Goal: Task Accomplishment & Management: Complete application form

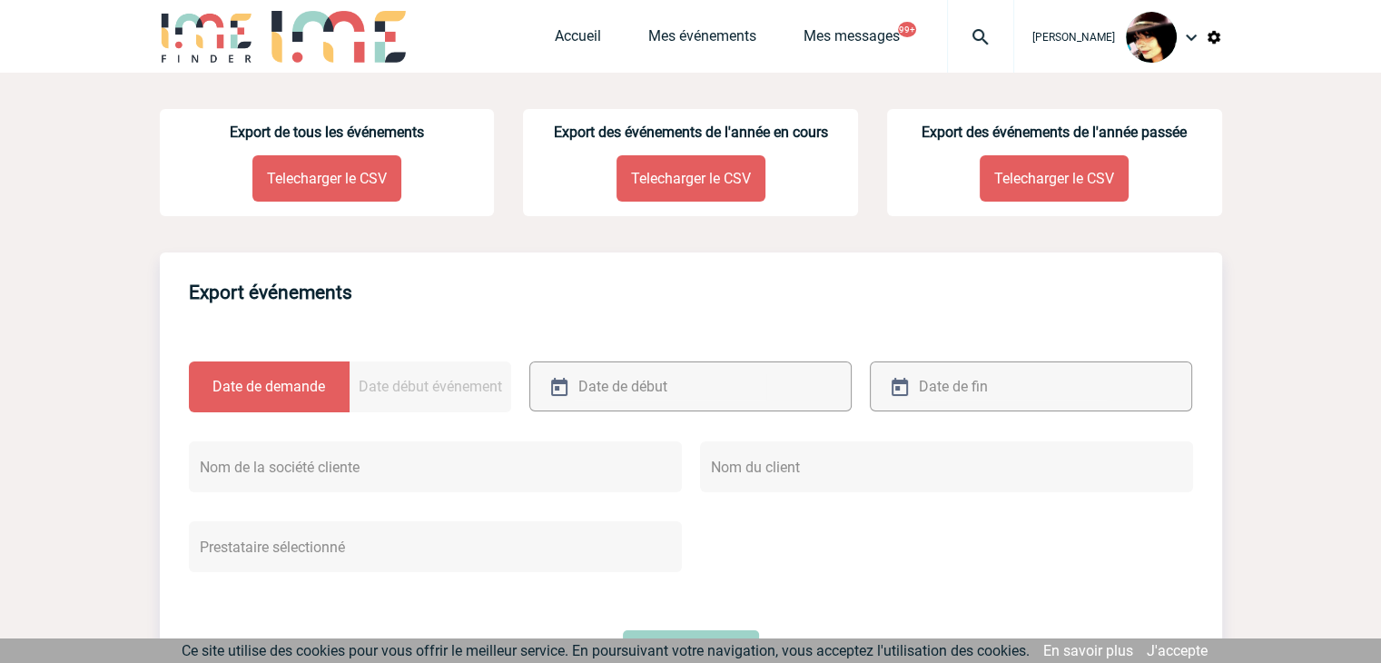
click at [963, 37] on img at bounding box center [980, 37] width 65 height 22
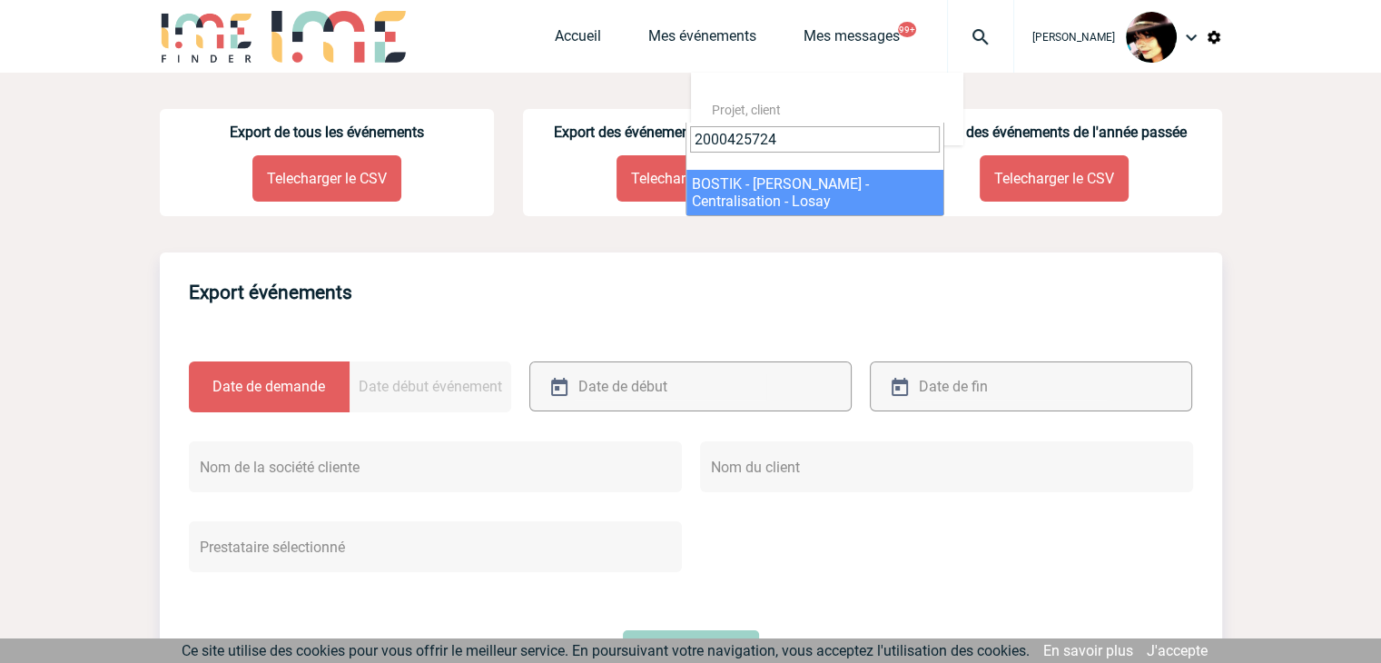
type input "2000425724"
select select "25225"
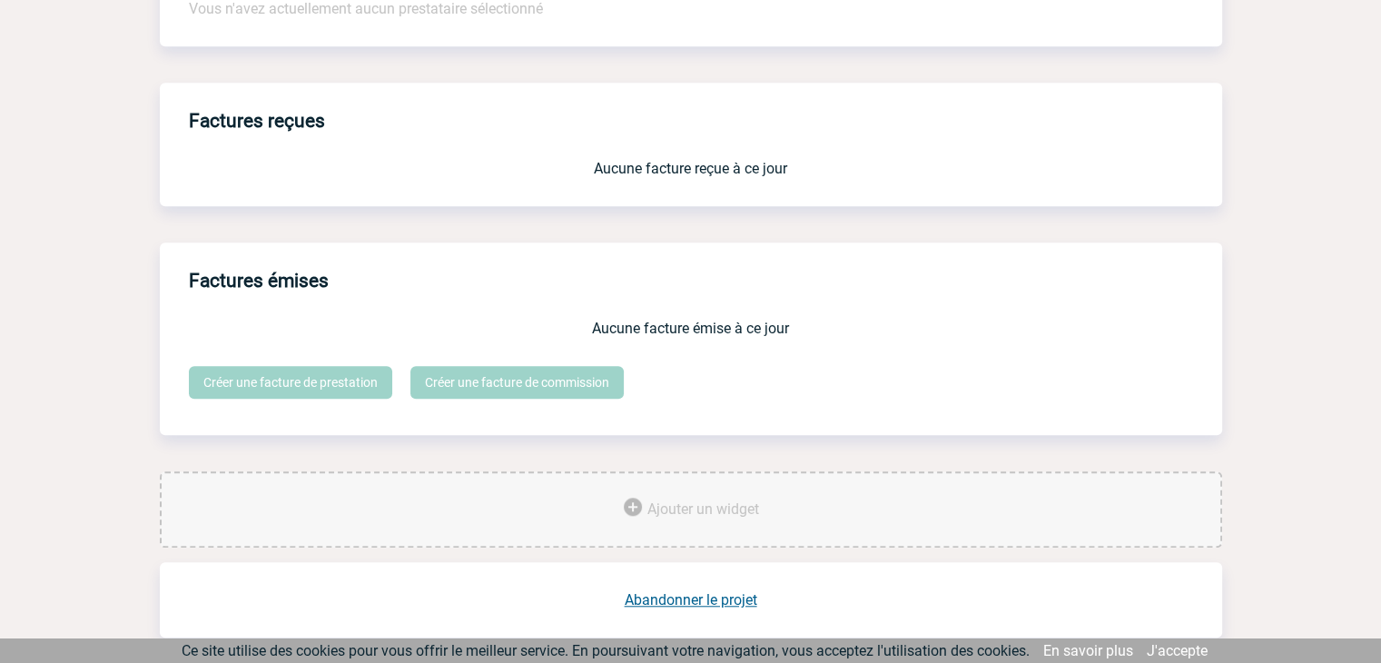
scroll to position [1501, 0]
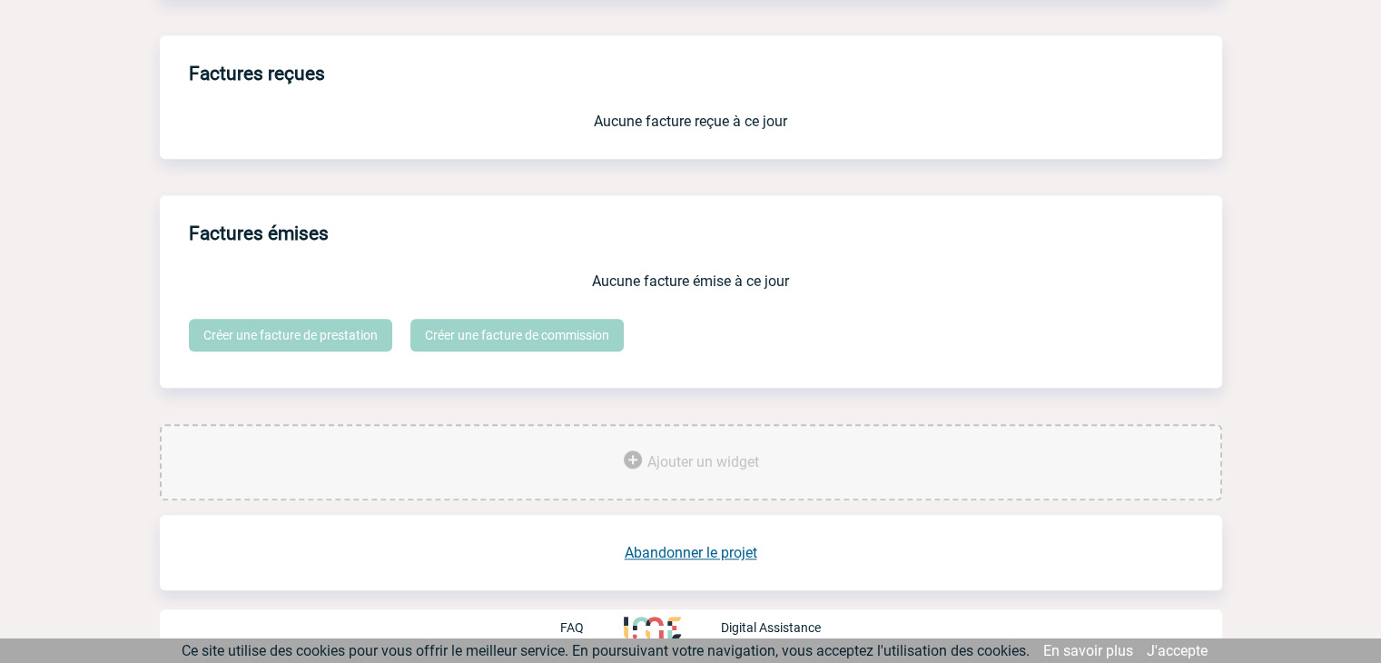
click at [711, 547] on link "Abandonner le projet" at bounding box center [691, 552] width 133 height 17
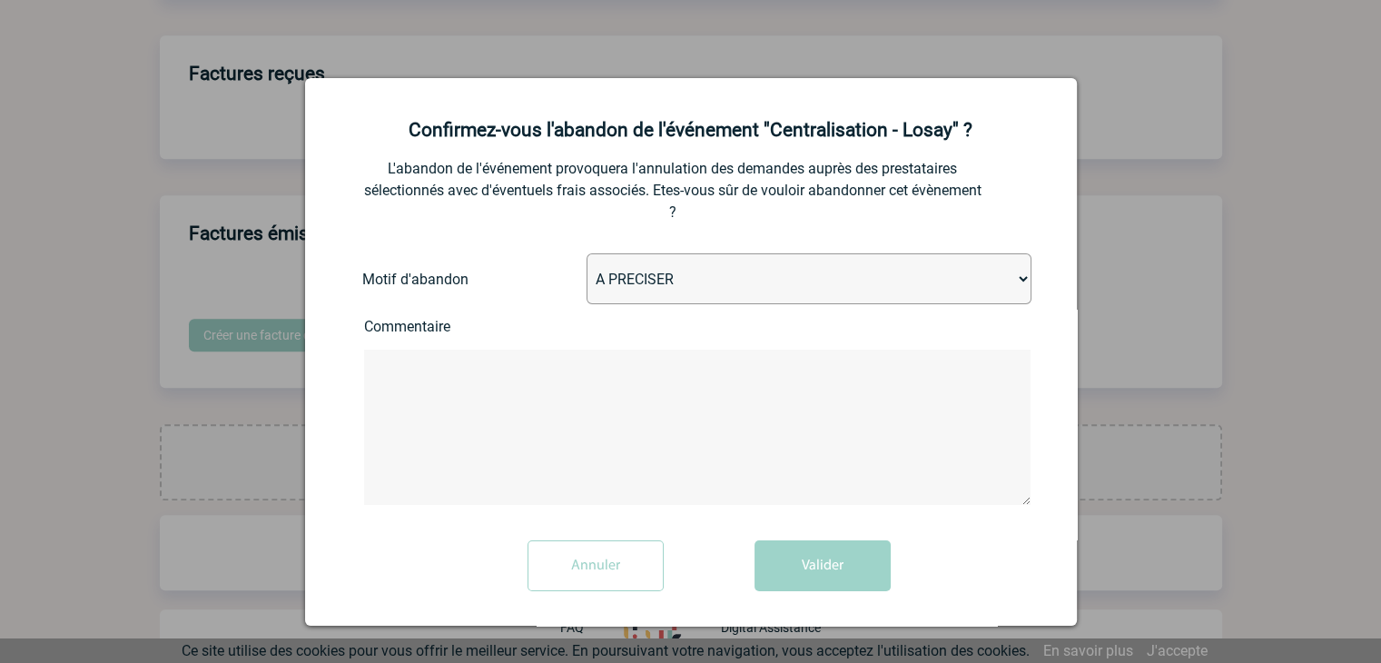
click at [675, 284] on select "A PRECISER Projet annulé Projet reporté Evénement organisé en interne A fait ap…" at bounding box center [809, 278] width 445 height 51
select select "ABANDON_PROJET_15"
click at [587, 255] on select "A PRECISER Projet annulé Projet reporté Evénement organisé en interne A fait ap…" at bounding box center [809, 278] width 445 height 51
click at [794, 568] on button "Valider" at bounding box center [822, 565] width 136 height 51
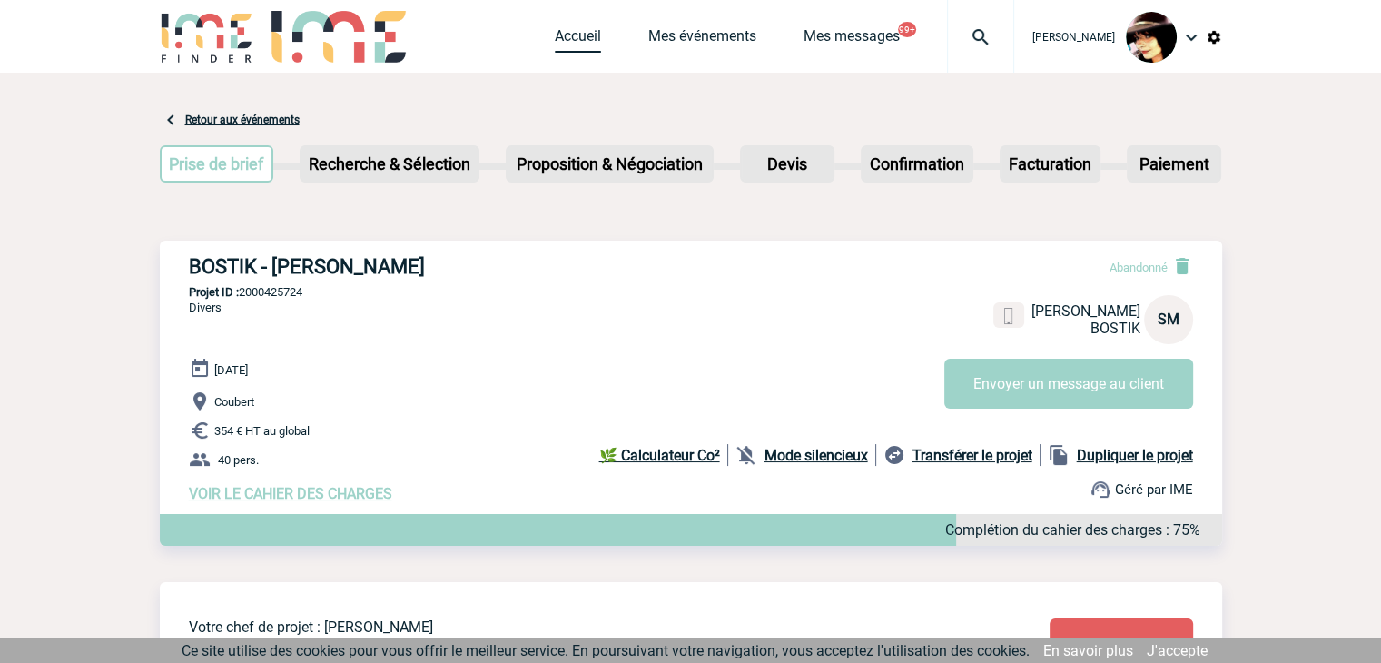
click at [561, 34] on link "Accueil" at bounding box center [578, 39] width 46 height 25
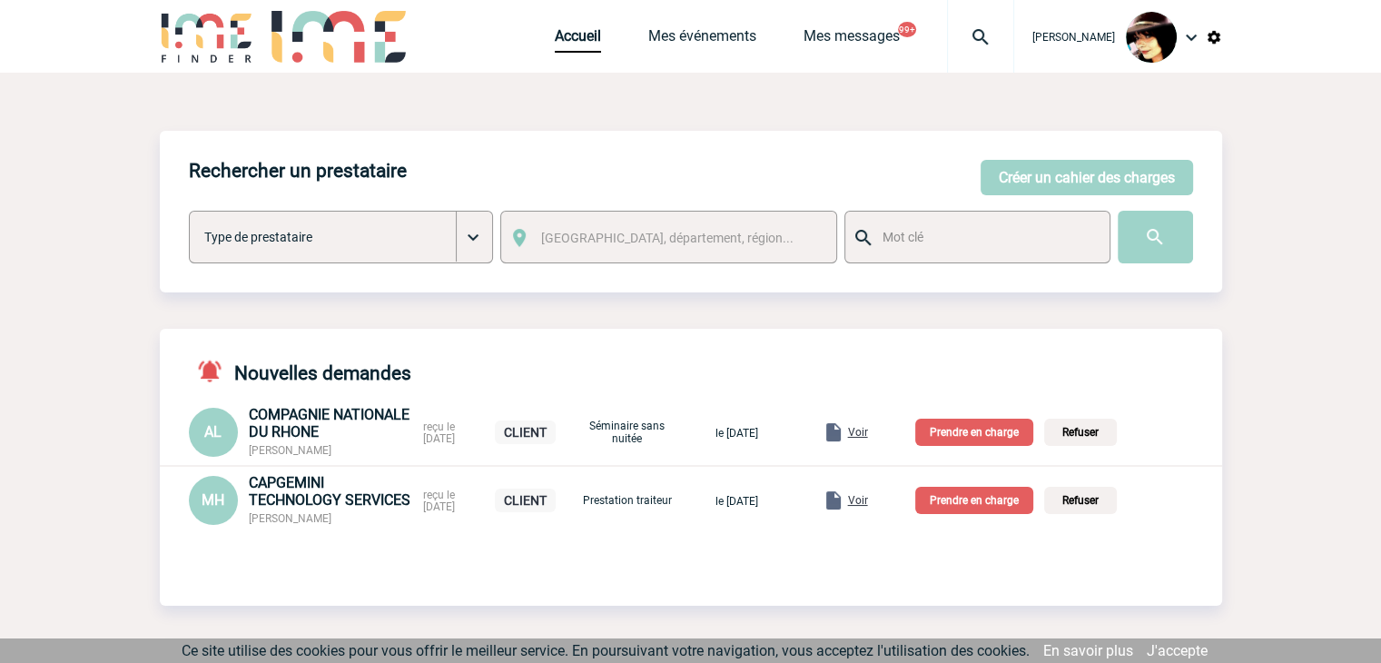
click at [868, 502] on span "Voir" at bounding box center [858, 500] width 20 height 13
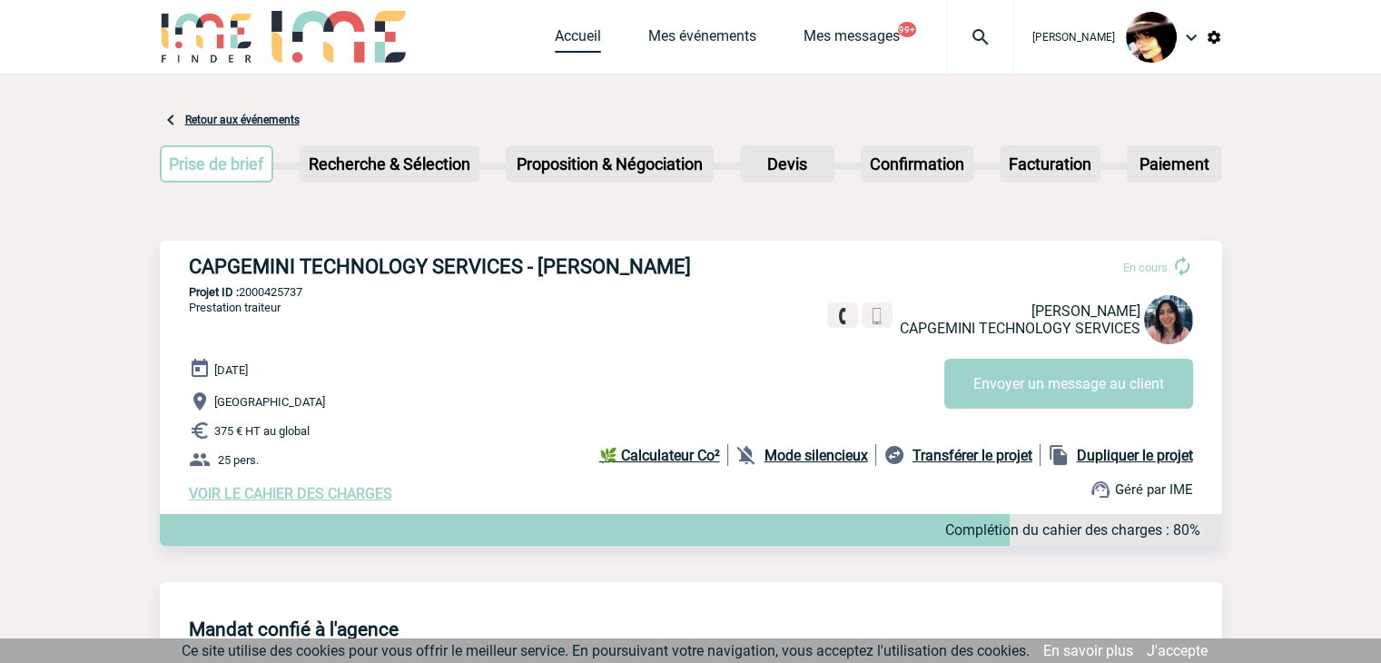
click at [555, 37] on link "Accueil" at bounding box center [578, 39] width 46 height 25
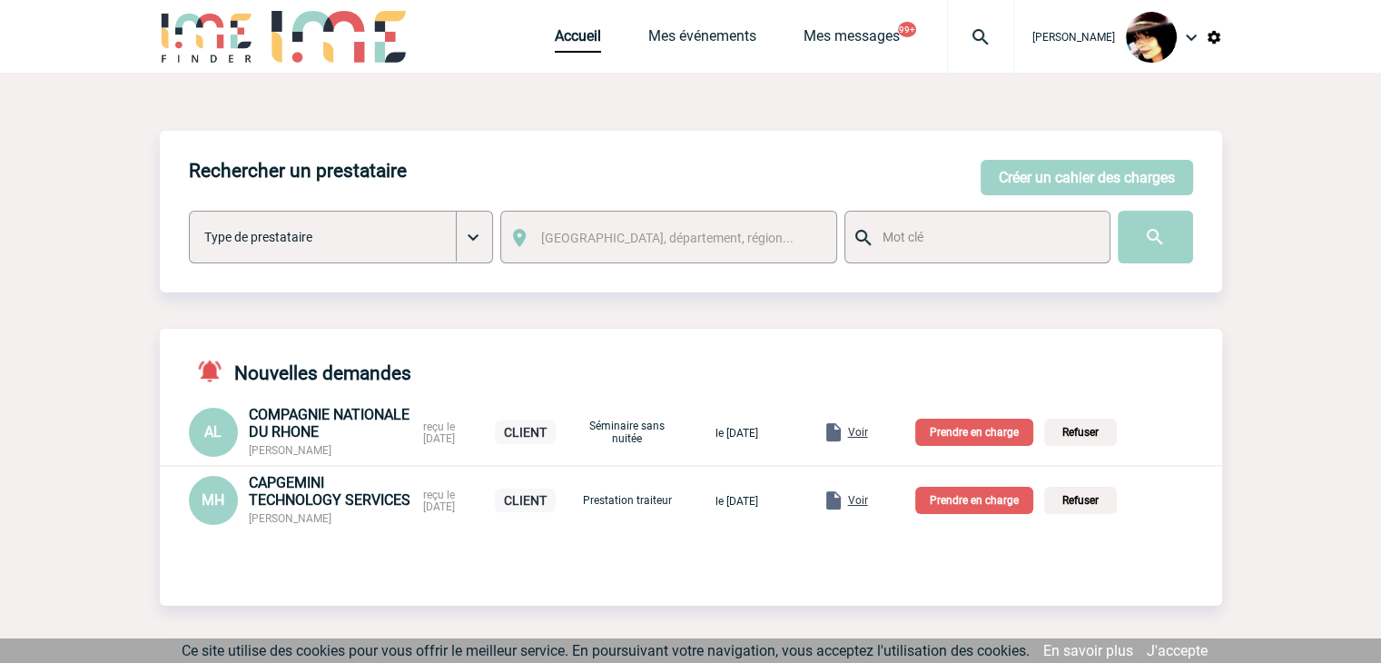
click at [868, 507] on span "Voir" at bounding box center [858, 500] width 20 height 13
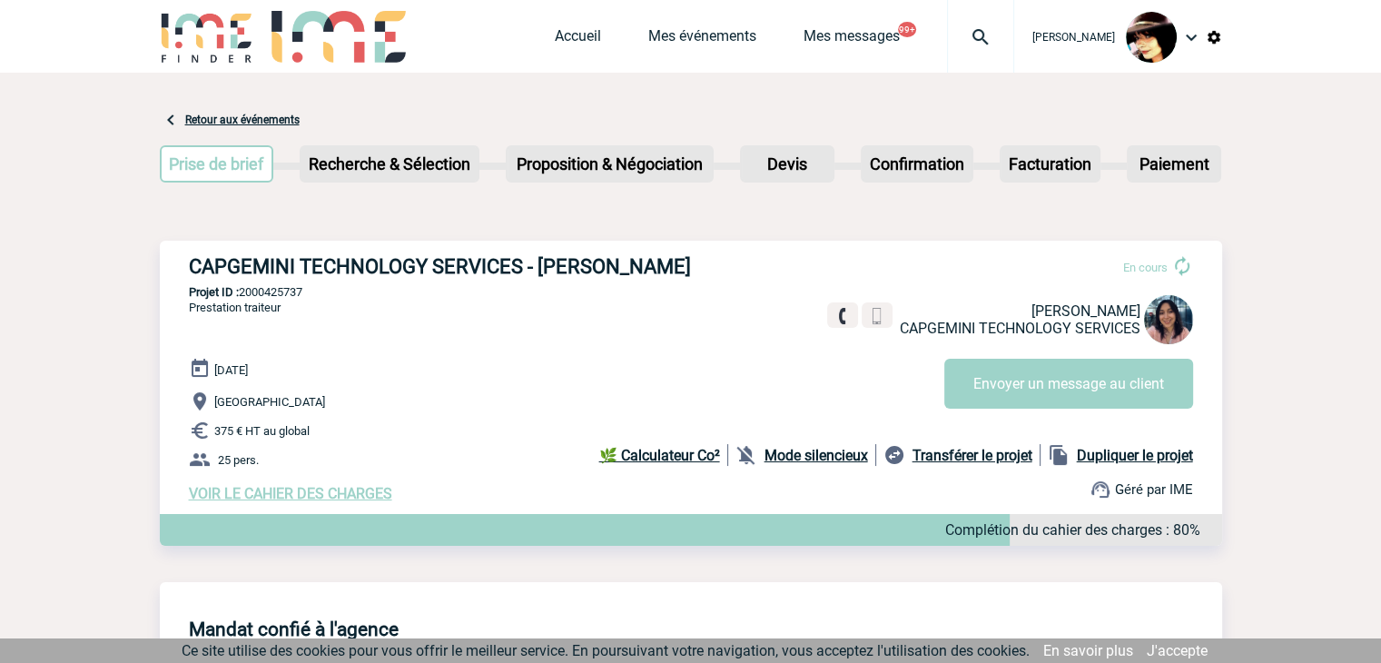
click at [328, 490] on span "VOIR LE CAHIER DES CHARGES" at bounding box center [290, 493] width 203 height 17
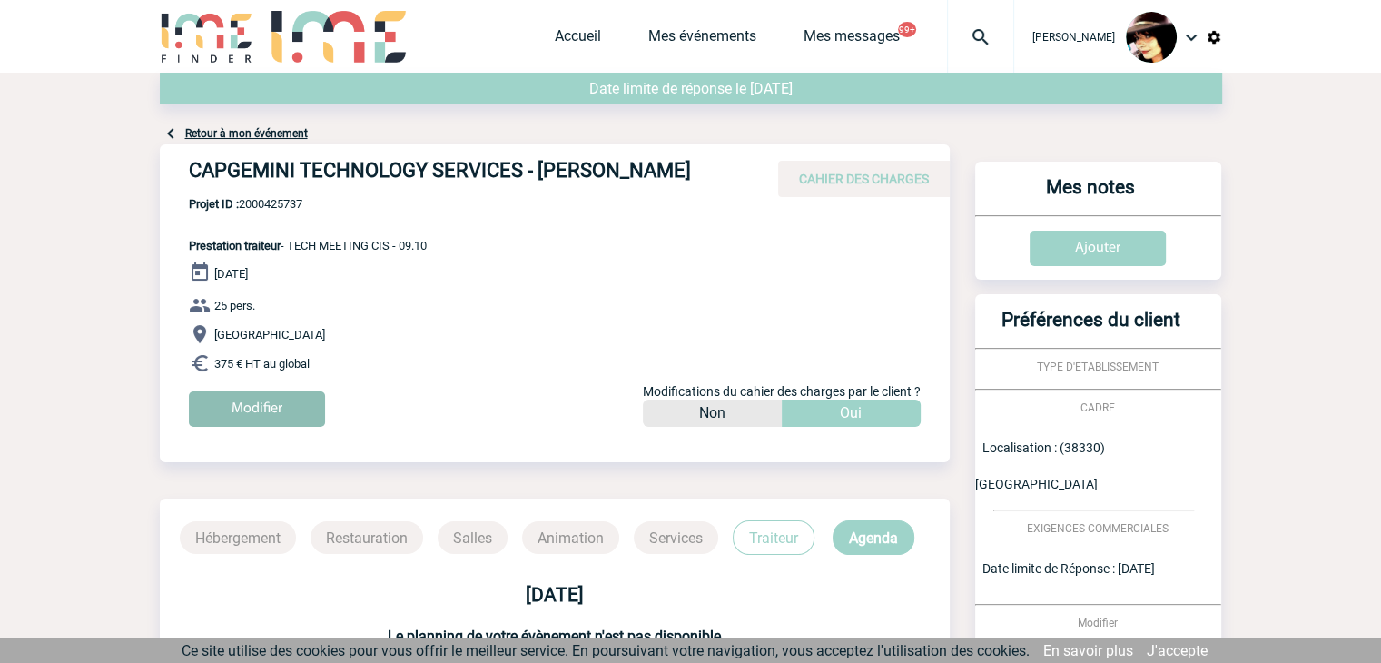
click at [277, 418] on input "Modifier" at bounding box center [257, 408] width 136 height 35
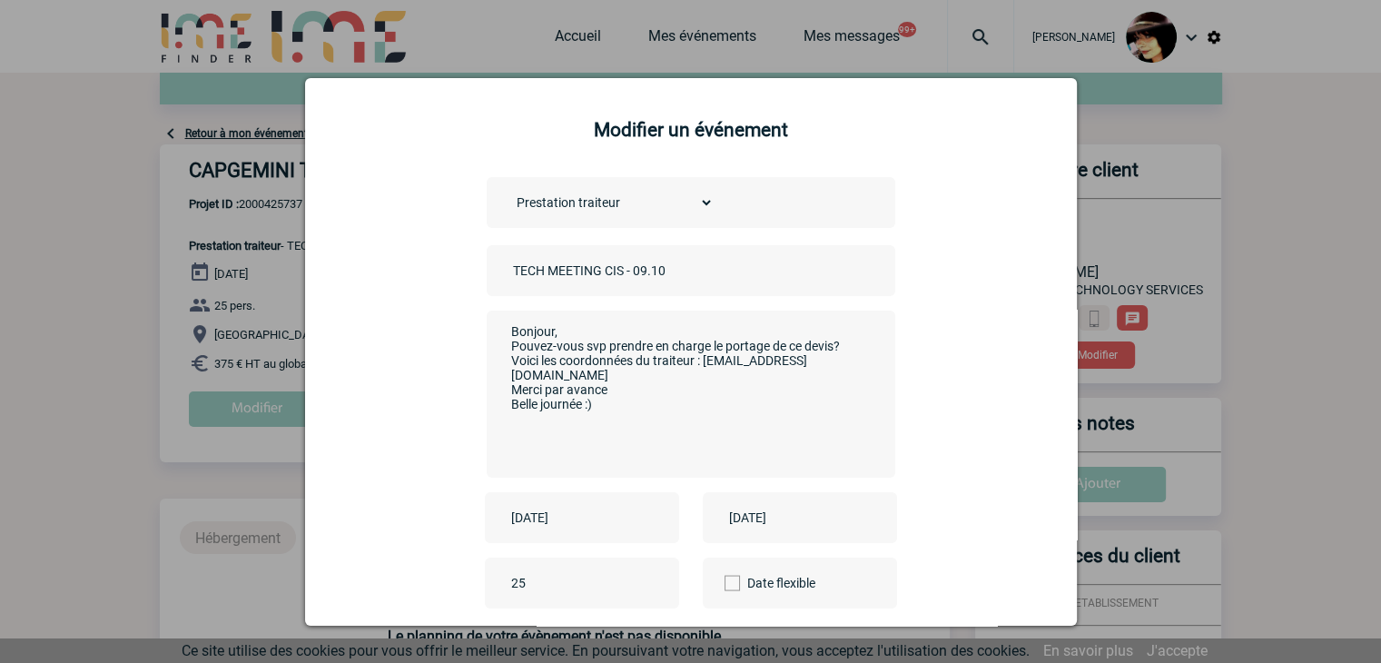
click at [508, 272] on input "TECH MEETING CIS - 09.10" at bounding box center [635, 271] width 254 height 24
type input "CENTRALISATION - TECH MEETING CIS - 09.10"
click at [1001, 445] on div "Choisissez un type d'évènement Séminaire avec nuitée Séminaire sans nuitée Repa…" at bounding box center [691, 408] width 726 height 463
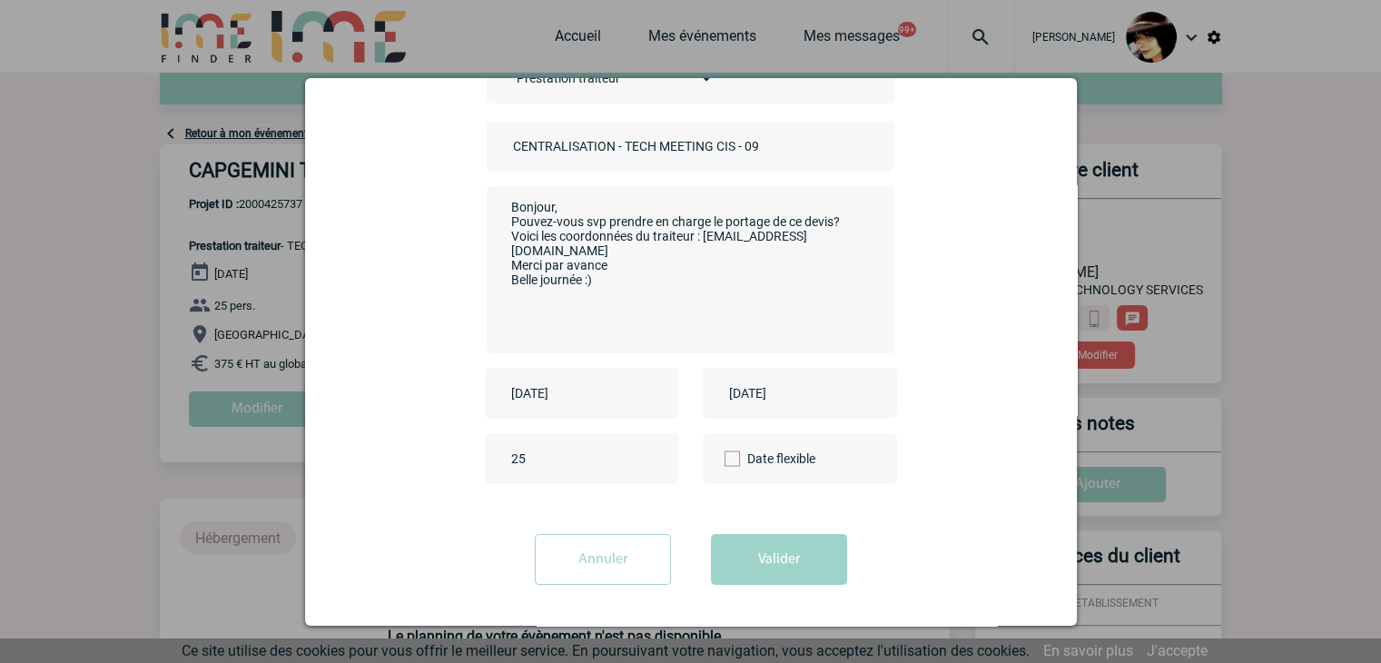
scroll to position [363, 0]
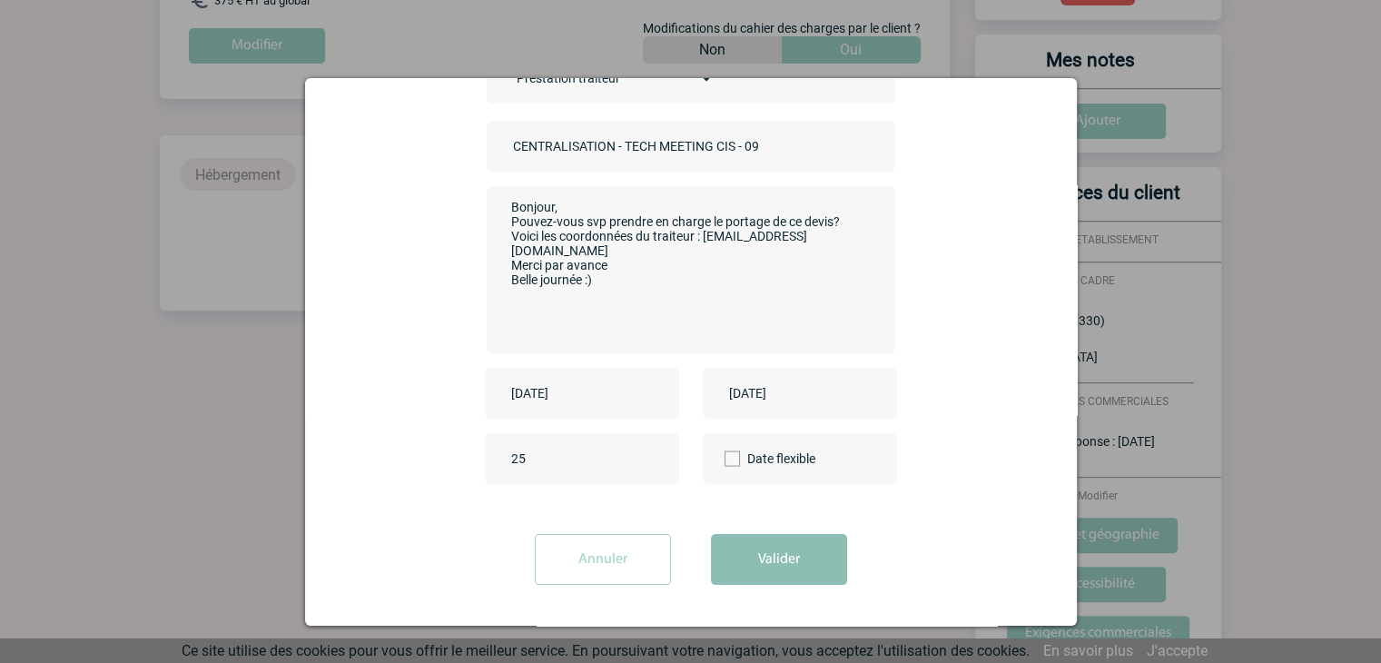
click at [767, 578] on button "Valider" at bounding box center [779, 559] width 136 height 51
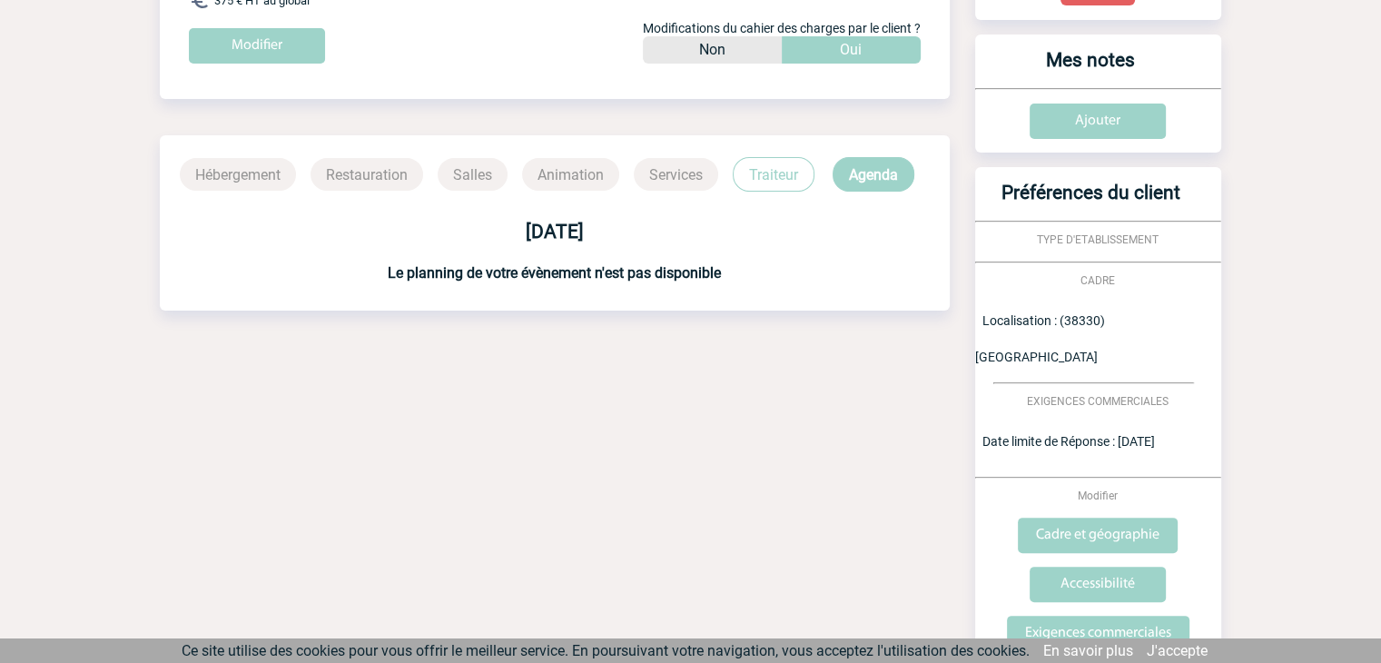
scroll to position [0, 0]
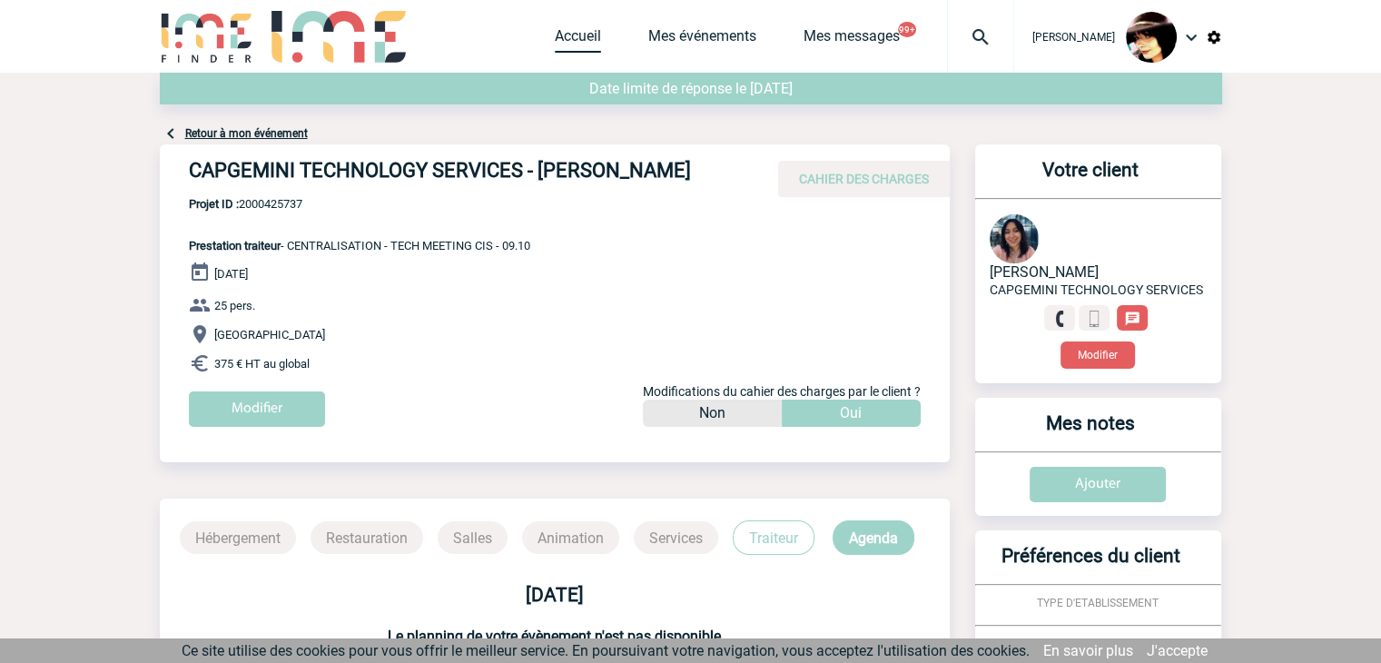
click at [577, 30] on link "Accueil" at bounding box center [578, 39] width 46 height 25
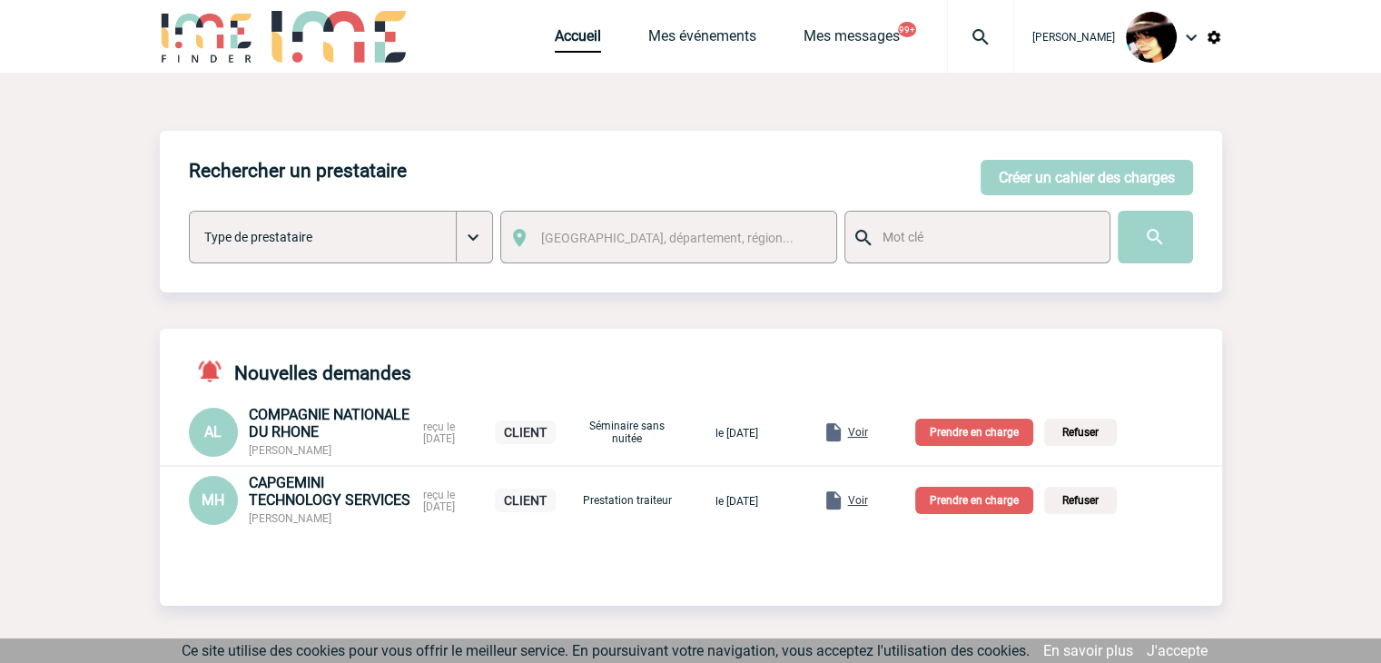
click at [978, 504] on p "Prendre en charge" at bounding box center [974, 500] width 118 height 27
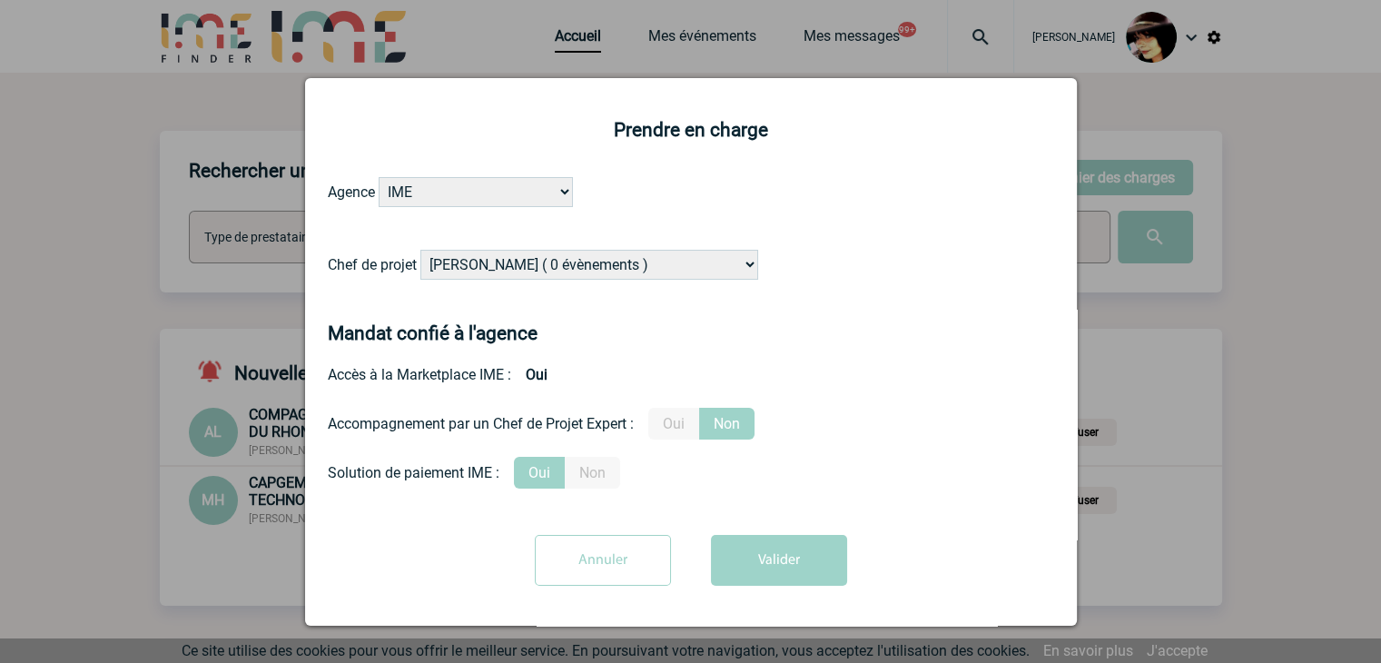
drag, startPoint x: 559, startPoint y: 262, endPoint x: 571, endPoint y: 251, distance: 16.1
click at [559, 262] on select "Alizée VERLAGUET ( 0 évènements ) Anne-Françoise BONHOMME ( 182 évènements ) An…" at bounding box center [589, 265] width 338 height 30
select select "129834"
click at [420, 251] on select "Alizée VERLAGUET ( 0 évènements ) Anne-Françoise BONHOMME ( 182 évènements ) An…" at bounding box center [589, 265] width 338 height 30
click at [748, 571] on button "Valider" at bounding box center [779, 560] width 136 height 51
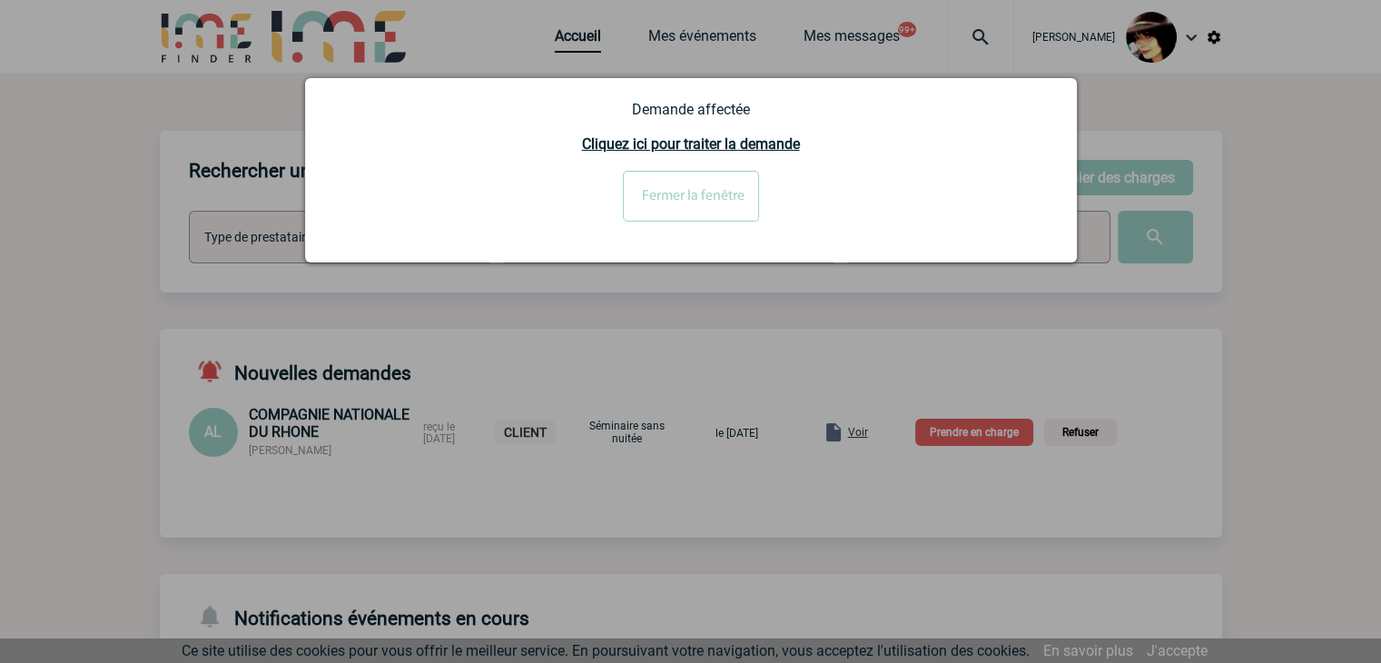
click at [682, 211] on input "Fermer la fenêtre" at bounding box center [691, 196] width 136 height 51
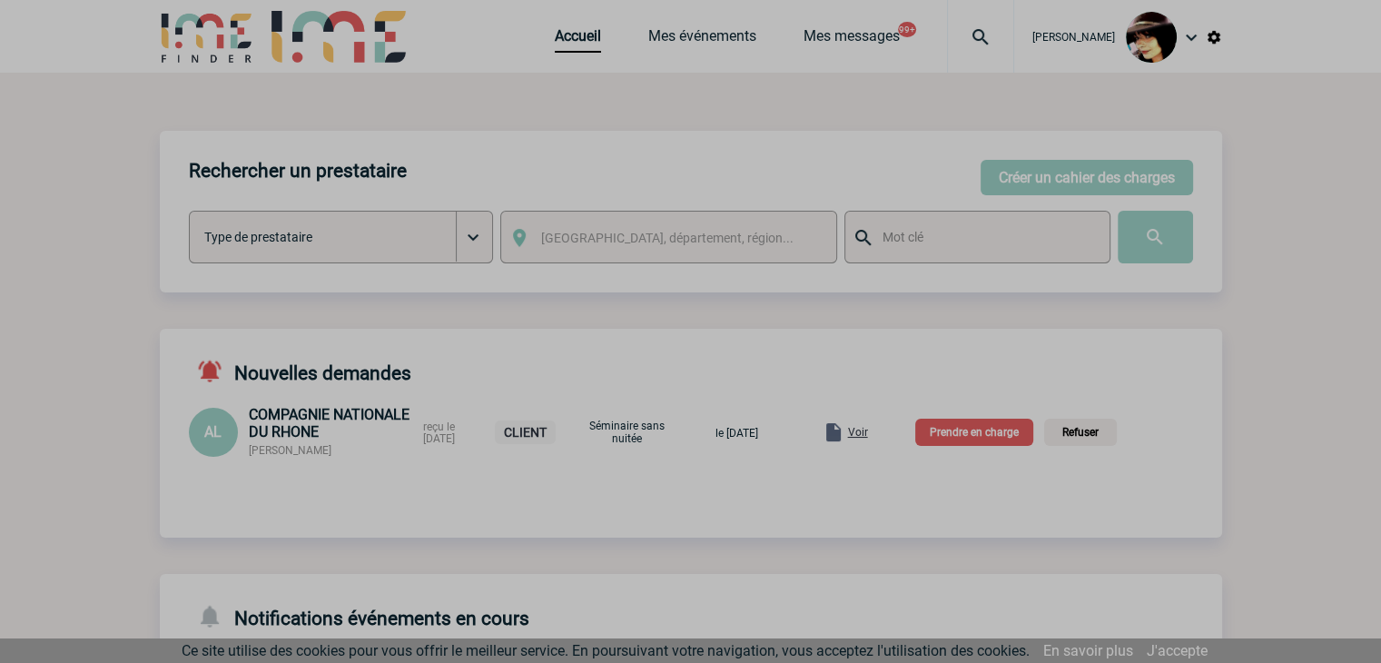
click at [879, 429] on body "Rachel SABOUREAU Accueil Mes événements 99+" at bounding box center [690, 598] width 1381 height 1196
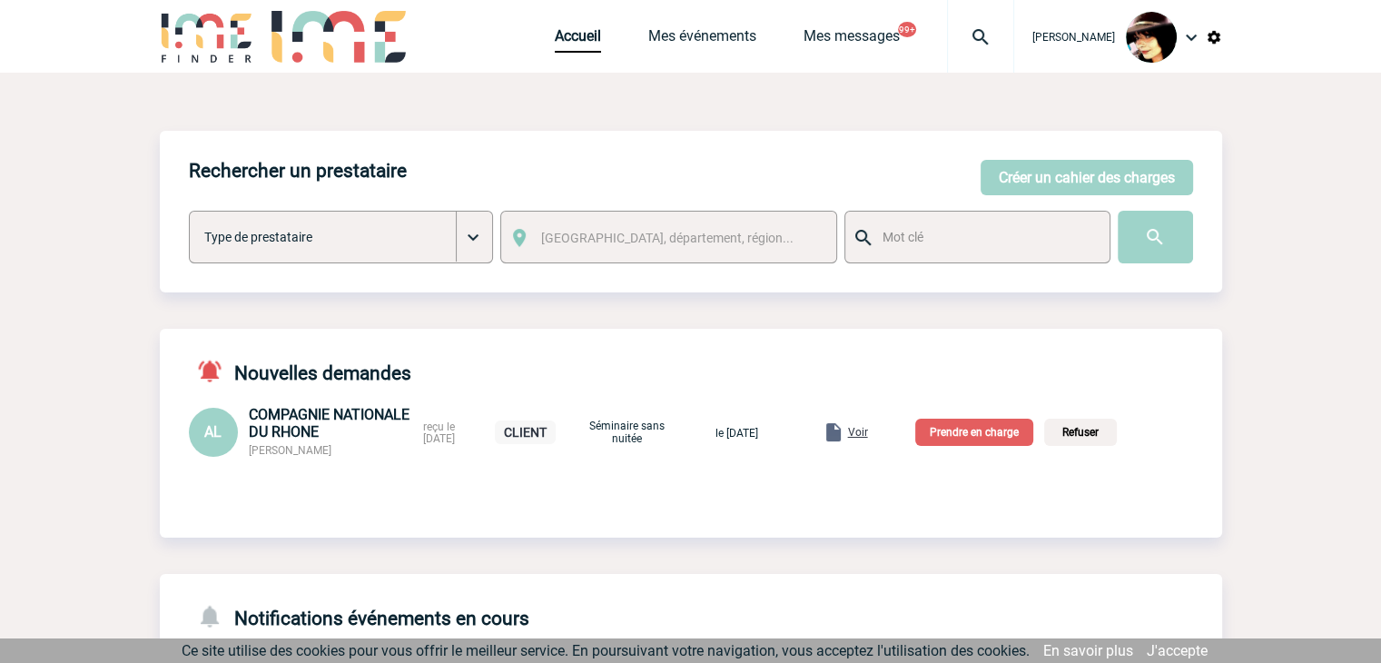
click at [868, 429] on span "Voir" at bounding box center [858, 432] width 20 height 13
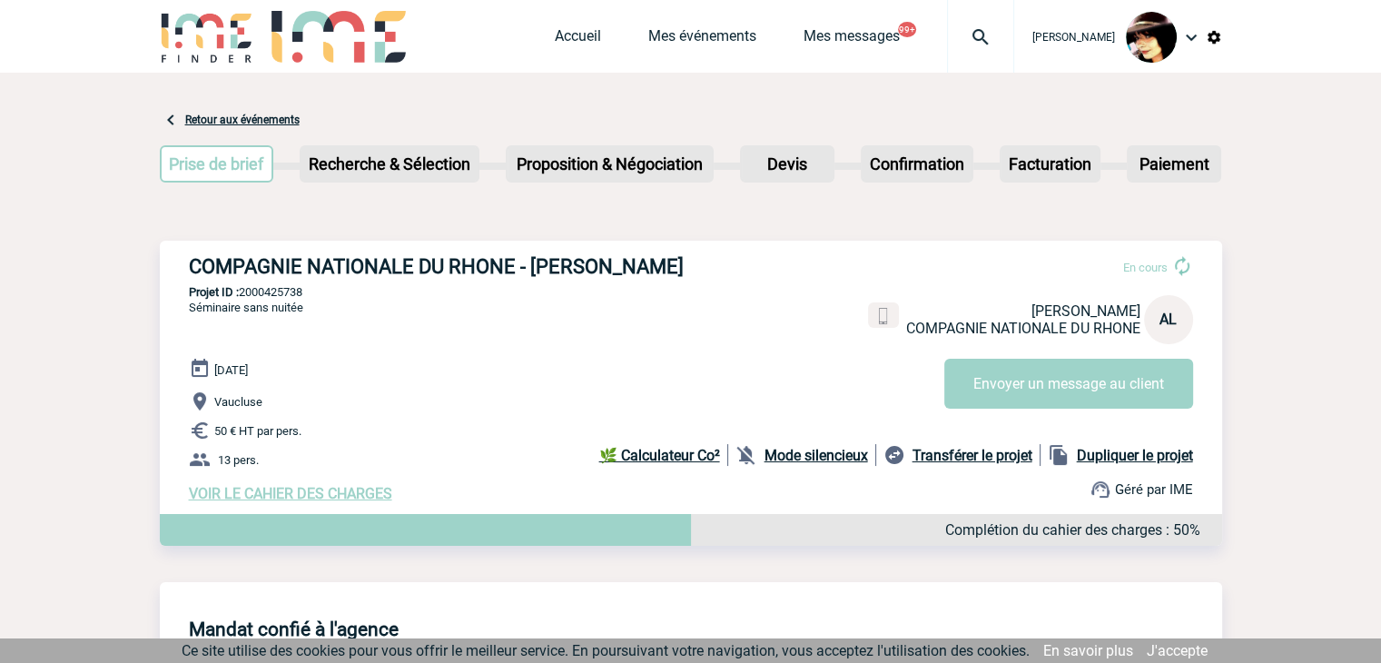
click at [307, 498] on span "VOIR LE CAHIER DES CHARGES" at bounding box center [290, 493] width 203 height 17
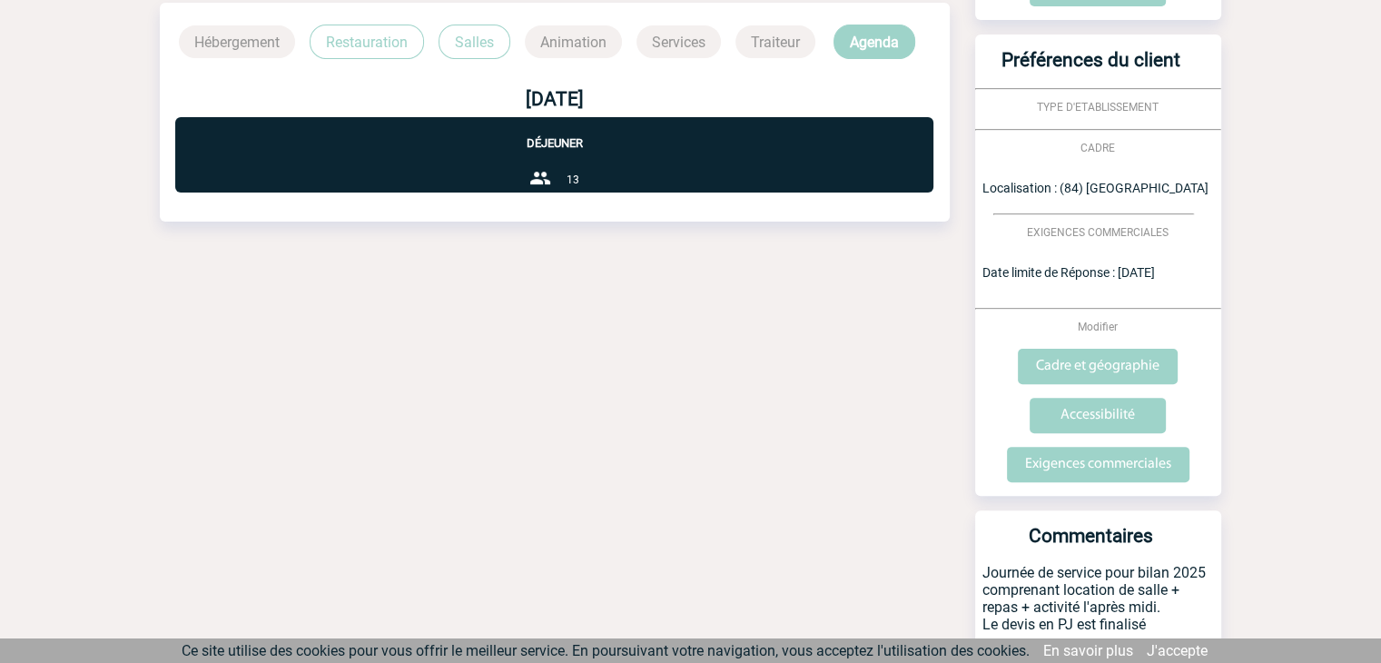
scroll to position [569, 0]
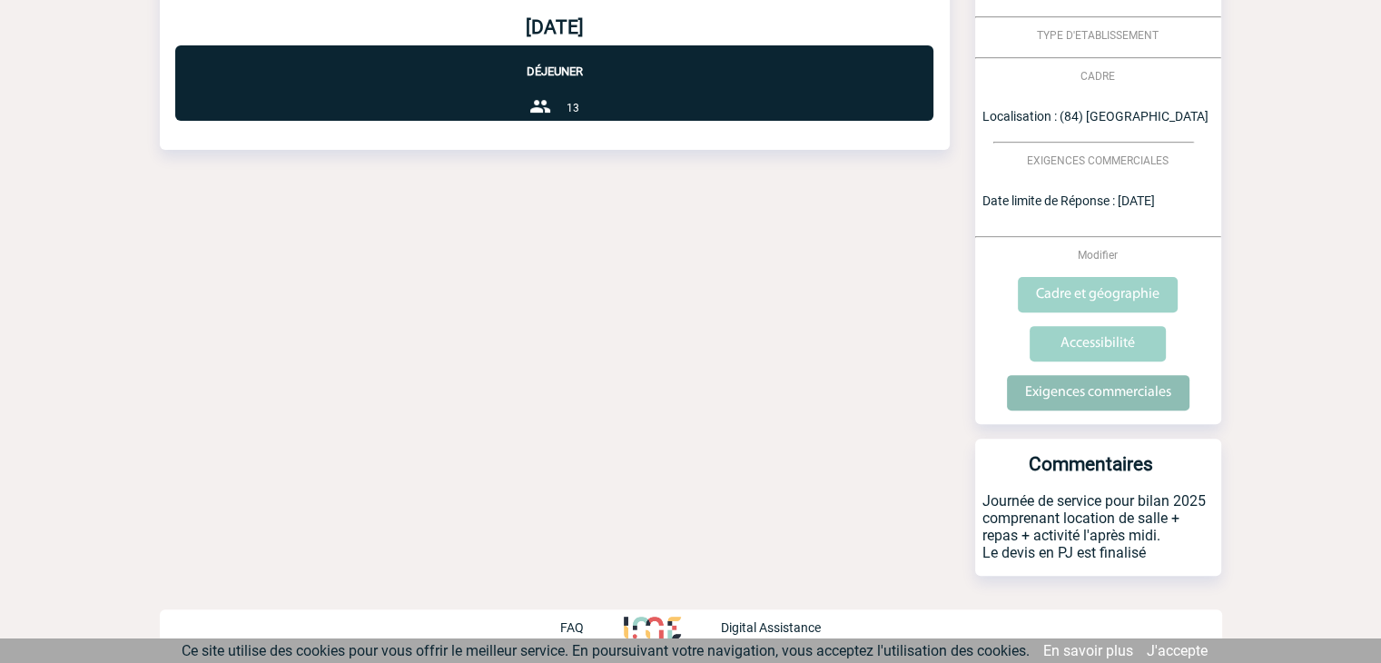
click at [1099, 394] on input "Exigences commerciales" at bounding box center [1098, 392] width 182 height 35
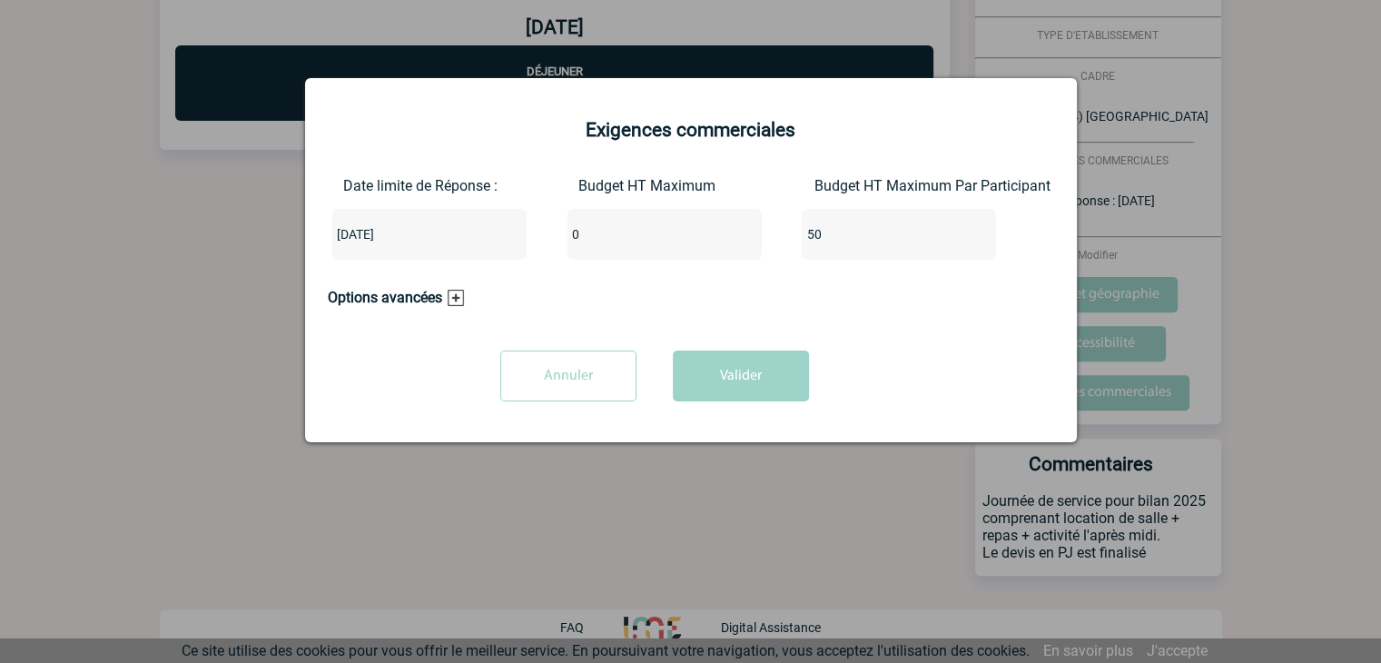
click at [632, 241] on input "0" at bounding box center [652, 234] width 171 height 24
type input "650"
click at [735, 379] on button "Valider" at bounding box center [741, 375] width 136 height 51
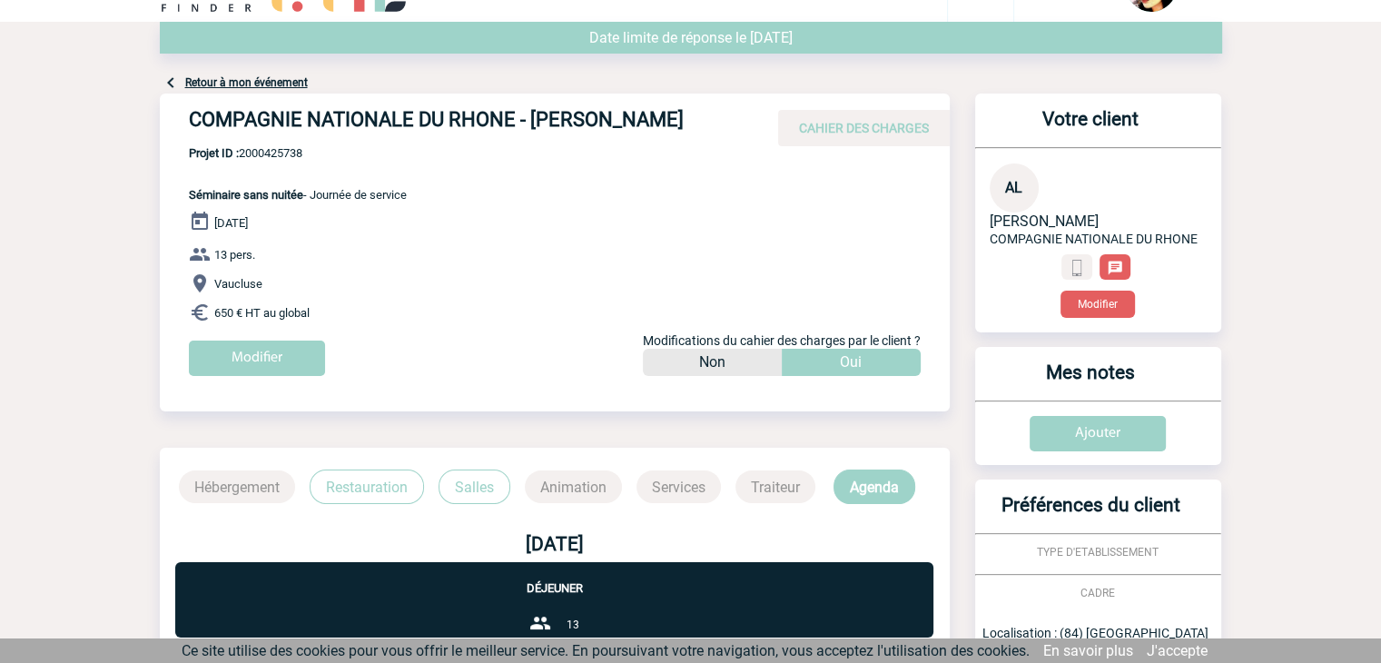
scroll to position [0, 0]
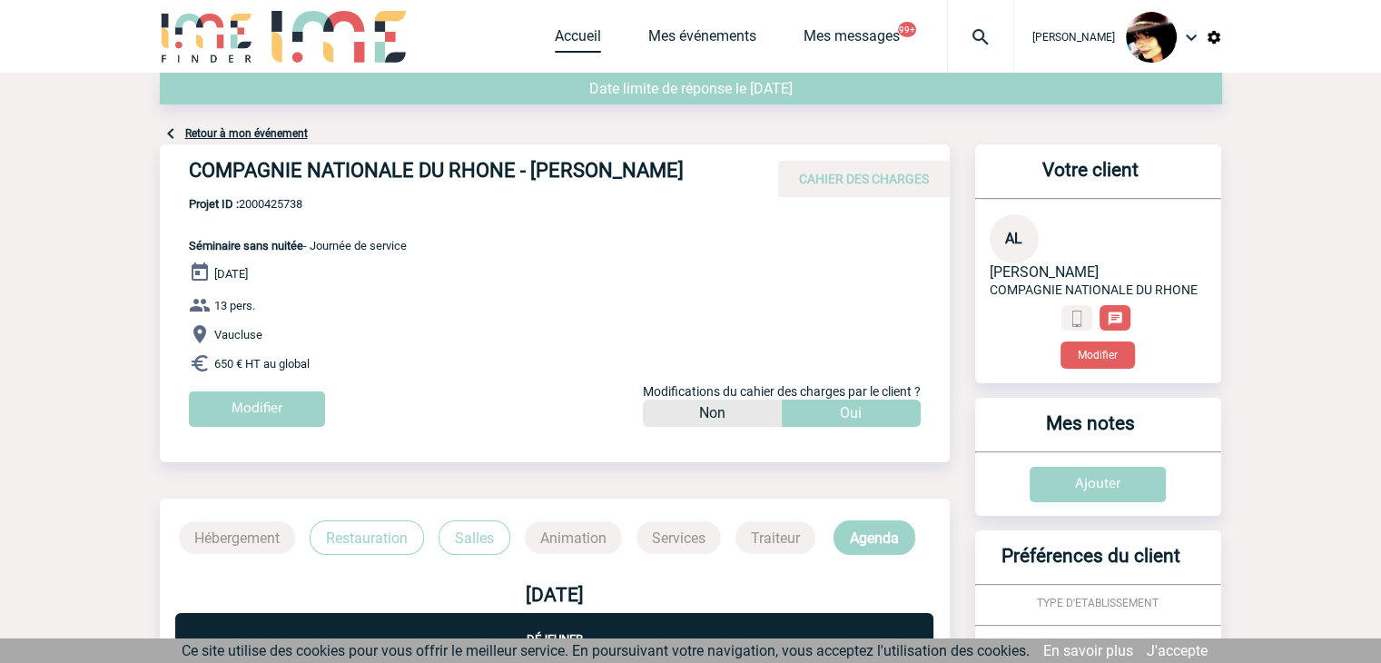
click at [555, 44] on link "Accueil" at bounding box center [578, 39] width 46 height 25
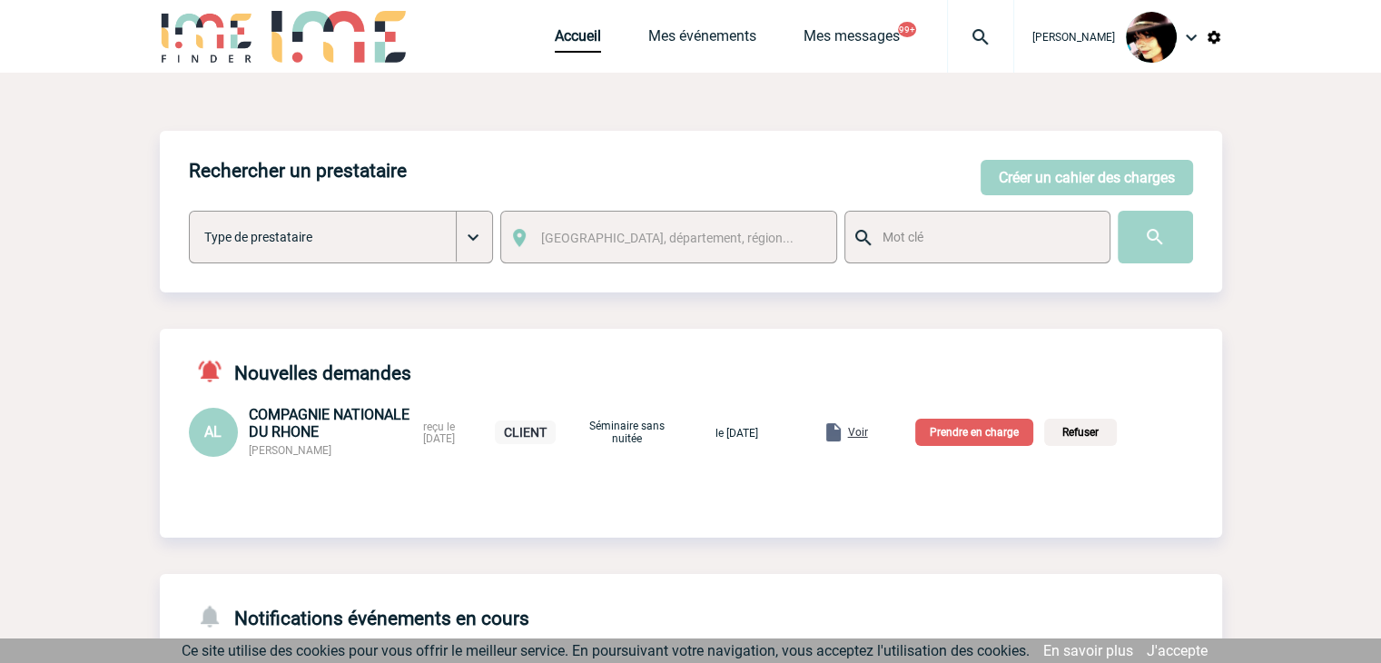
click at [988, 434] on p "Prendre en charge" at bounding box center [974, 432] width 118 height 27
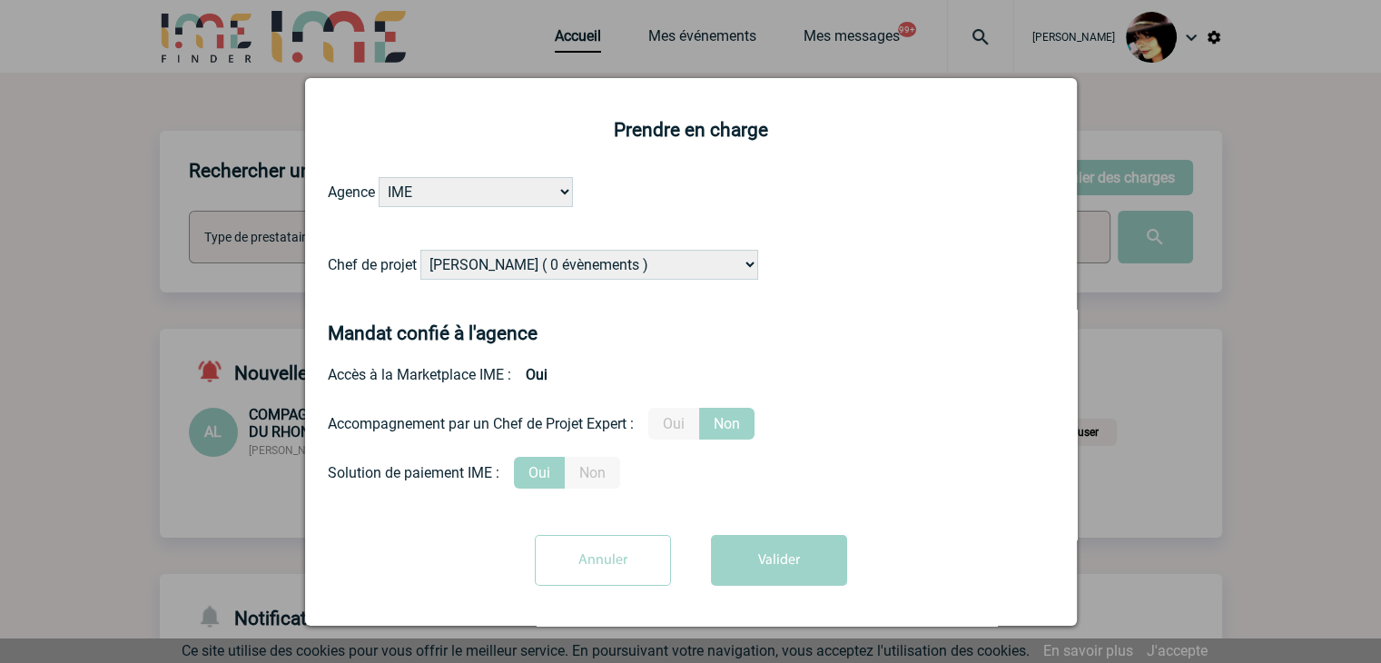
click at [548, 260] on select "Alizée VERLAGUET ( 0 évènements ) Anne-Françoise BONHOMME ( 182 évènements ) An…" at bounding box center [589, 265] width 338 height 30
select select "122719"
click at [553, 260] on select "Alizée VERLAGUET ( 0 évènements ) Anne-Françoise BONHOMME ( 182 évènements ) An…" at bounding box center [589, 265] width 338 height 30
drag, startPoint x: 665, startPoint y: 422, endPoint x: 682, endPoint y: 436, distance: 22.0
click at [665, 422] on label "Oui" at bounding box center [673, 424] width 51 height 32
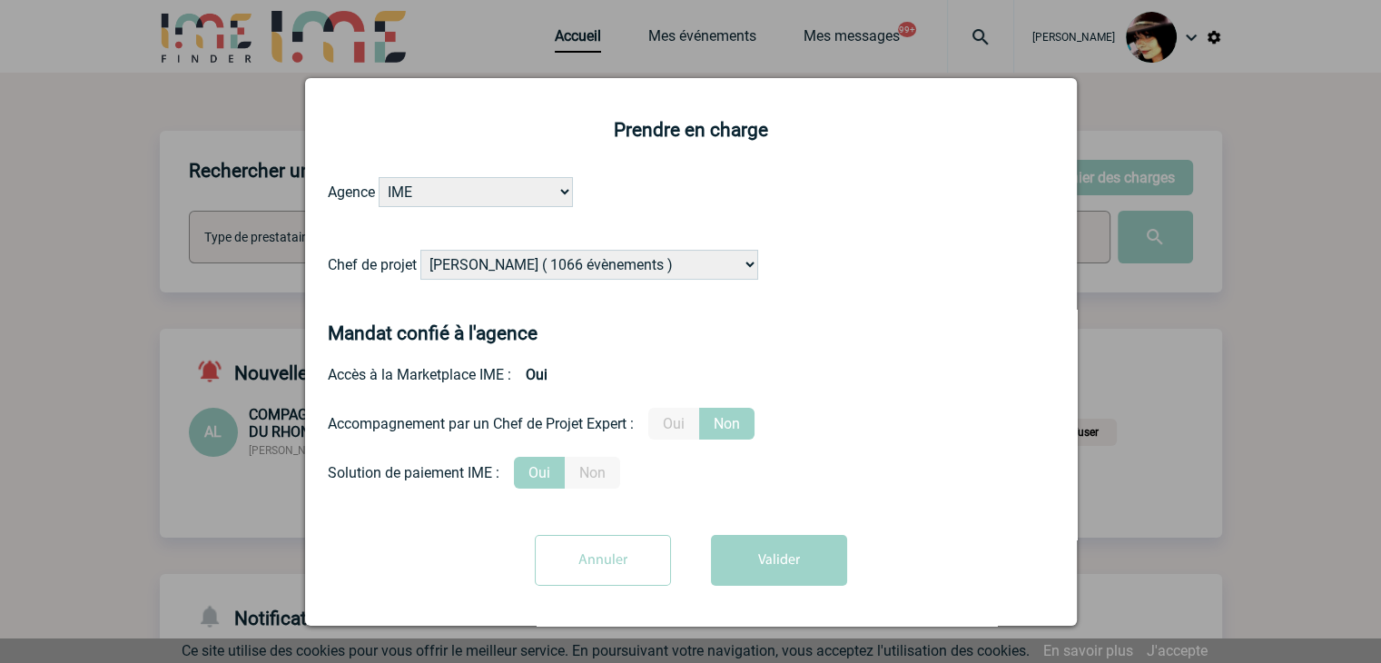
click at [0, 0] on input "Oui" at bounding box center [0, 0] width 0 height 0
click at [774, 564] on button "Valider" at bounding box center [779, 560] width 136 height 51
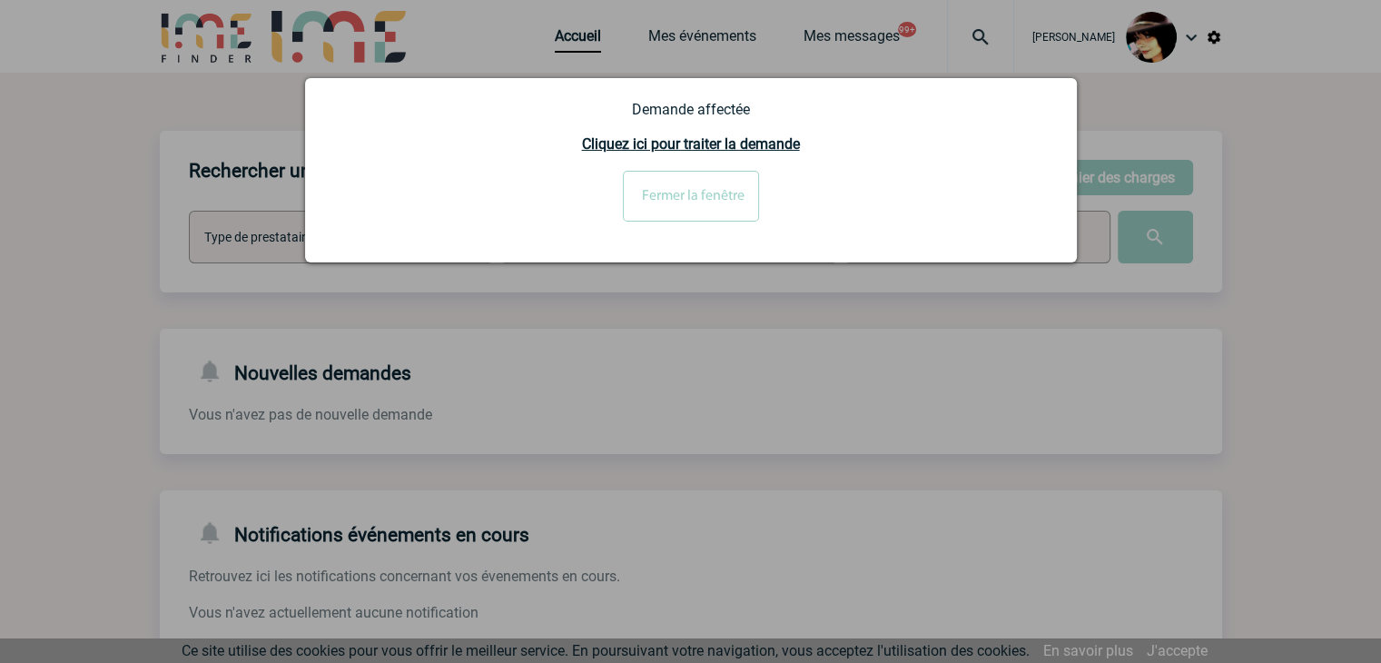
click at [683, 201] on input "Fermer la fenêtre" at bounding box center [691, 196] width 136 height 51
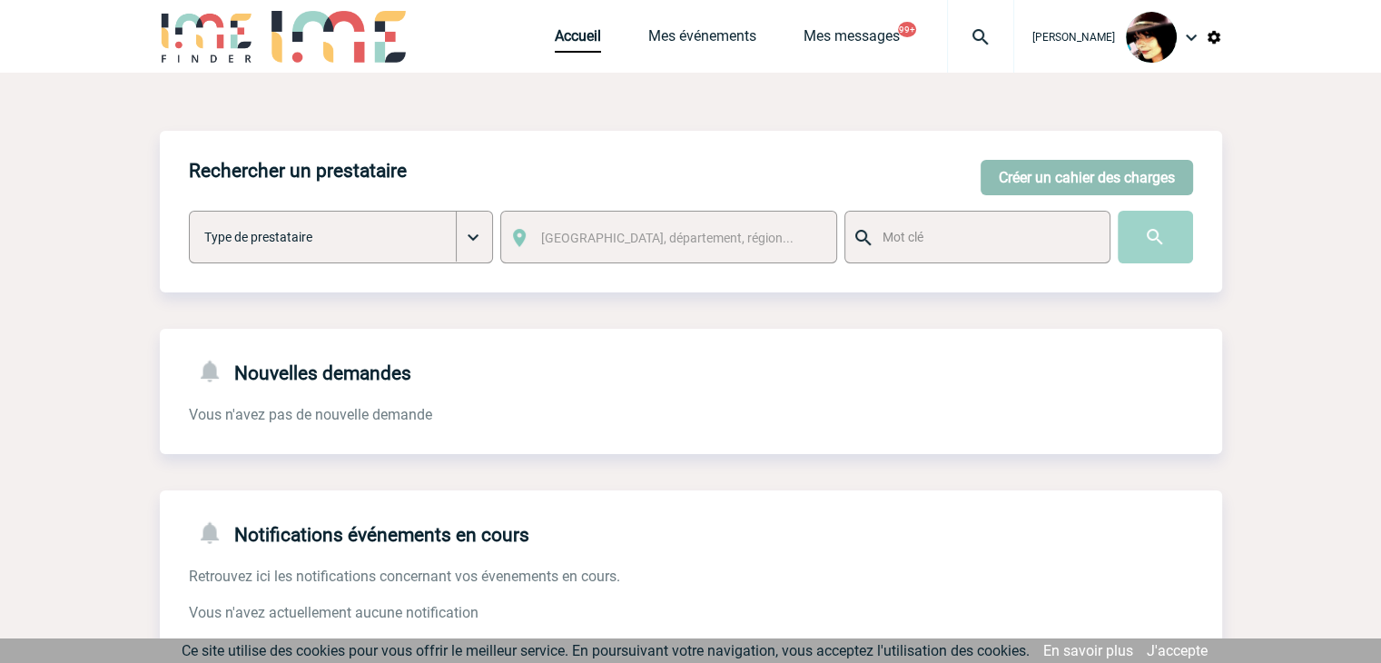
click at [1055, 172] on button "Créer un cahier des charges" at bounding box center [1087, 177] width 212 height 35
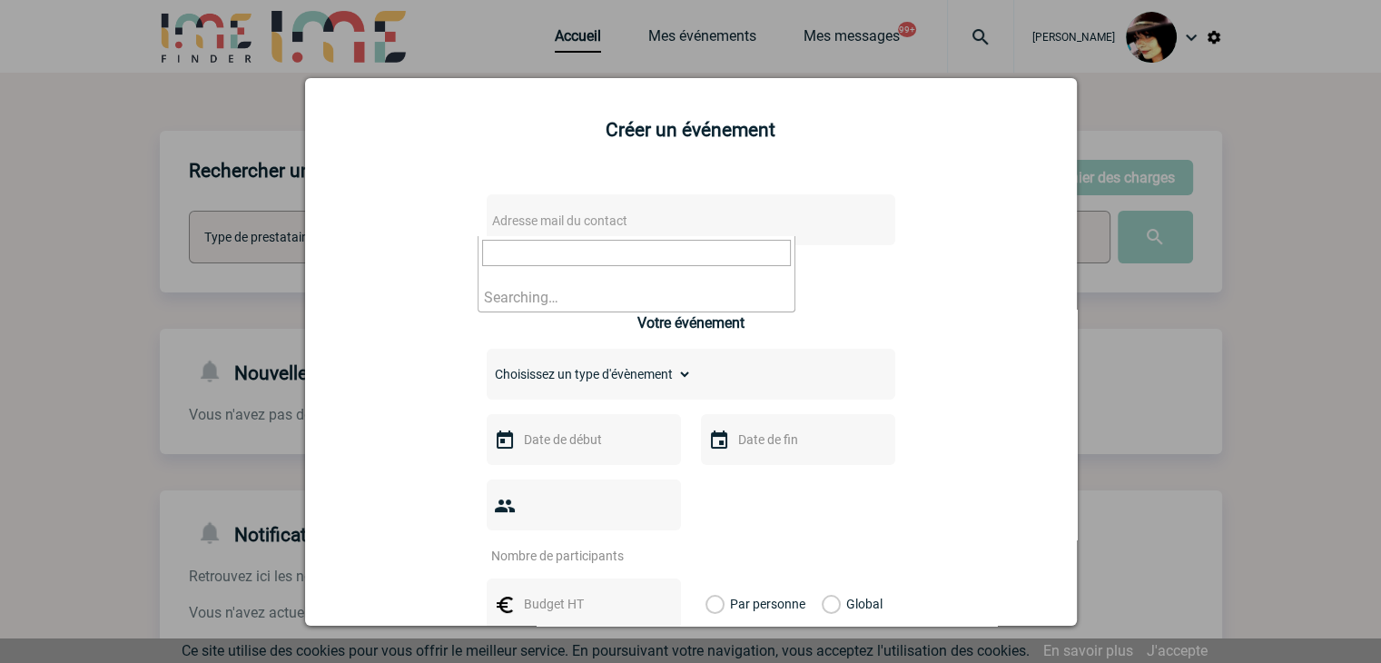
click at [658, 212] on span "Adresse mail du contact" at bounding box center [644, 220] width 318 height 25
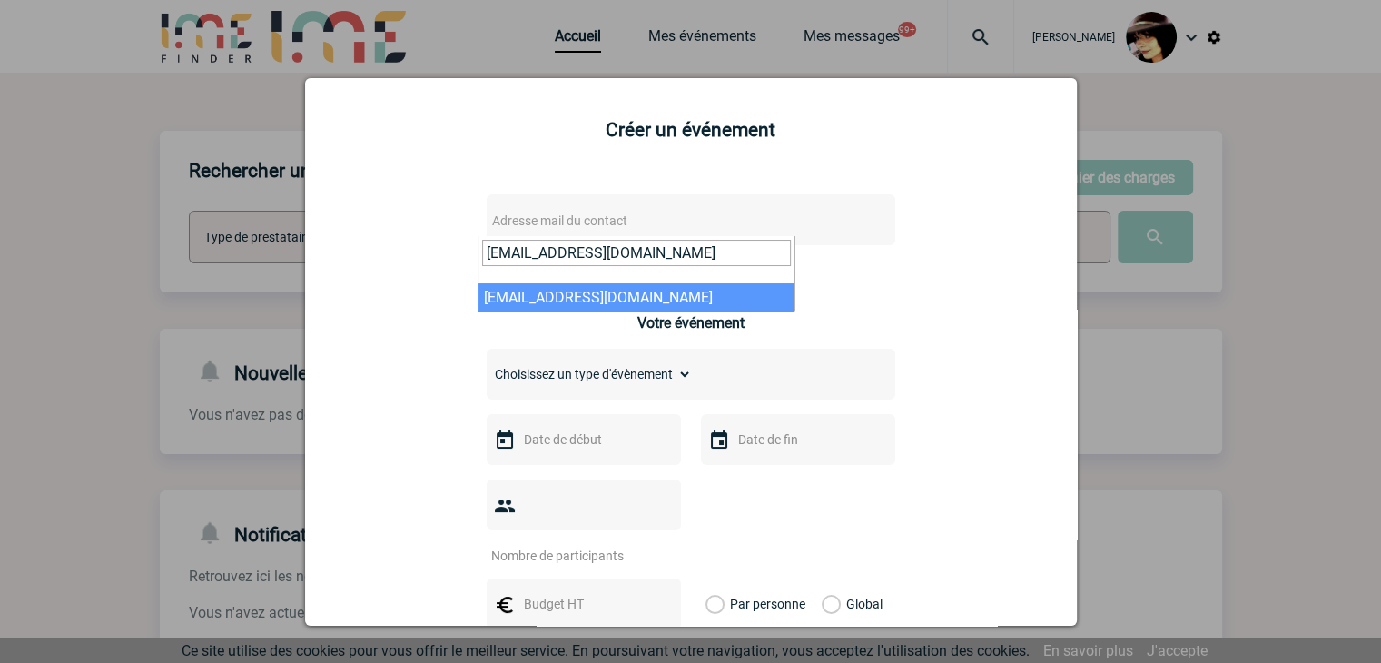
type input "samira.el-badri-kamara@arkema.com"
select select "103627"
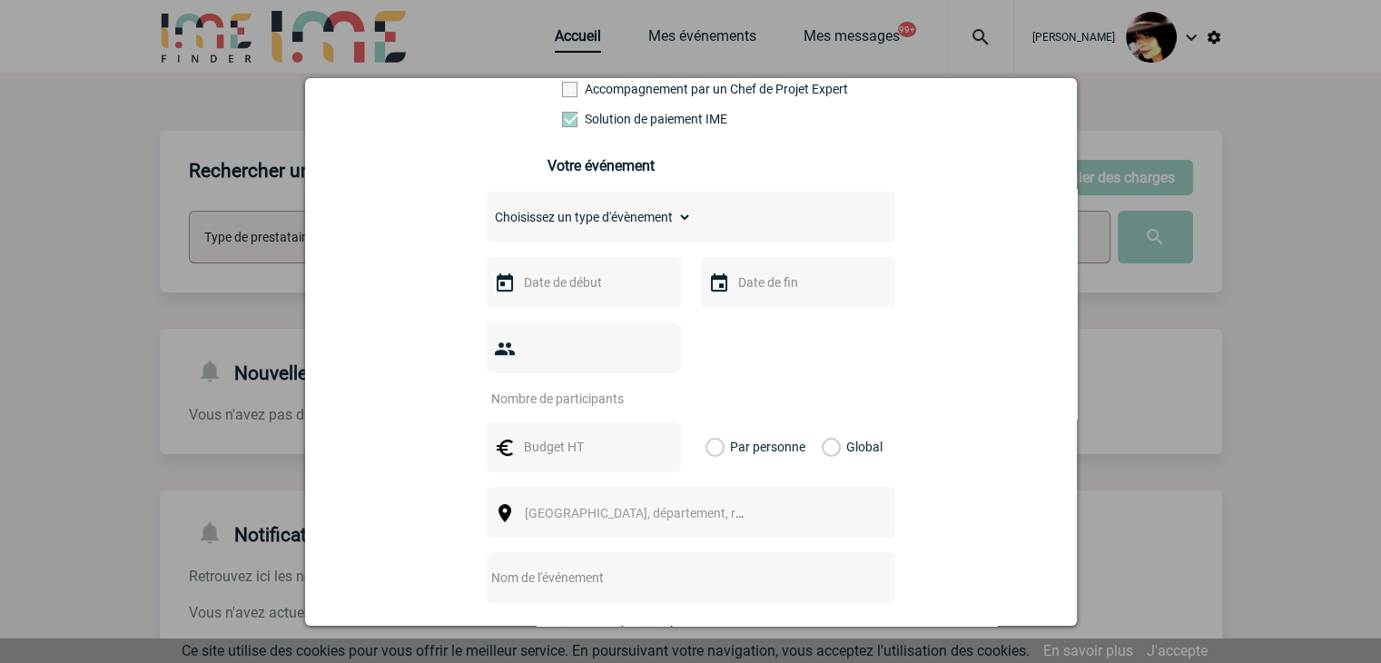
scroll to position [363, 0]
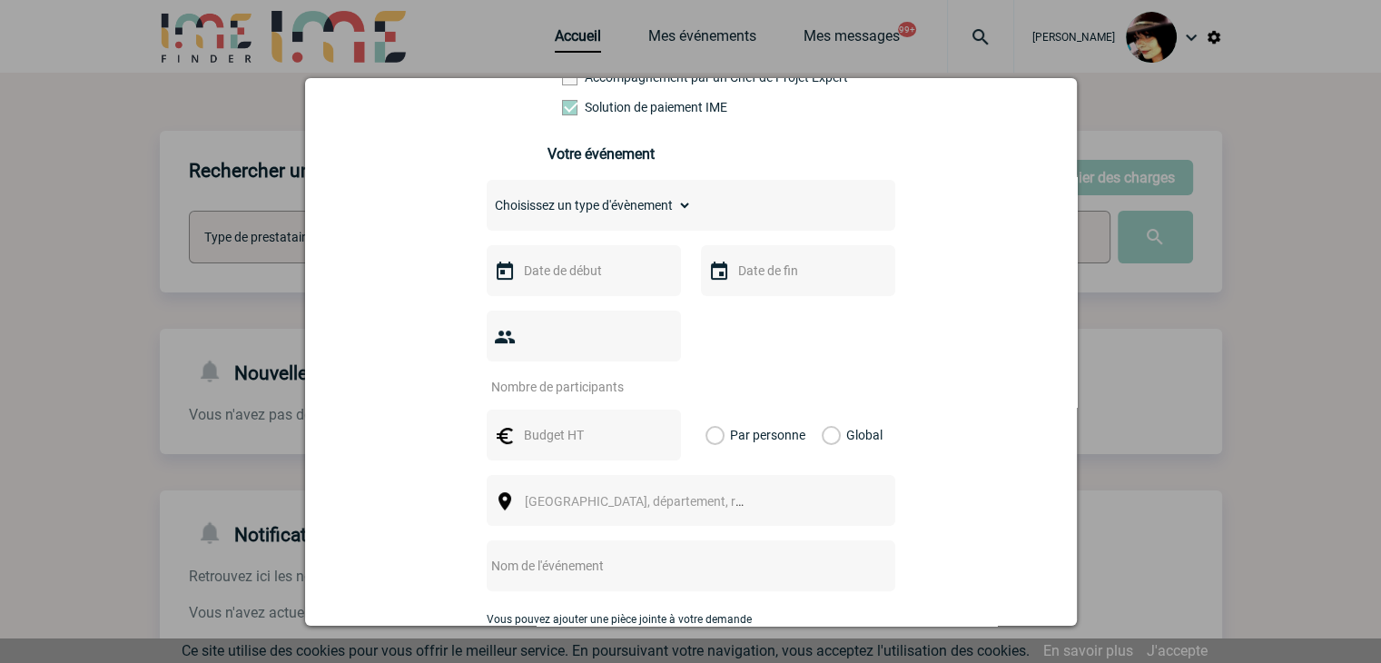
click at [559, 196] on div "Choisissez un type d'évènement Séminaire avec nuitée Séminaire sans nuitée Repa…" at bounding box center [691, 205] width 409 height 51
click at [559, 206] on select "Choisissez un type d'évènement Séminaire avec nuitée Séminaire sans nuitée Repa…" at bounding box center [589, 204] width 205 height 25
select select "9"
click at [487, 198] on select "Choisissez un type d'évènement Séminaire avec nuitée Séminaire sans nuitée Repa…" at bounding box center [589, 204] width 205 height 25
click at [554, 263] on div at bounding box center [584, 270] width 194 height 51
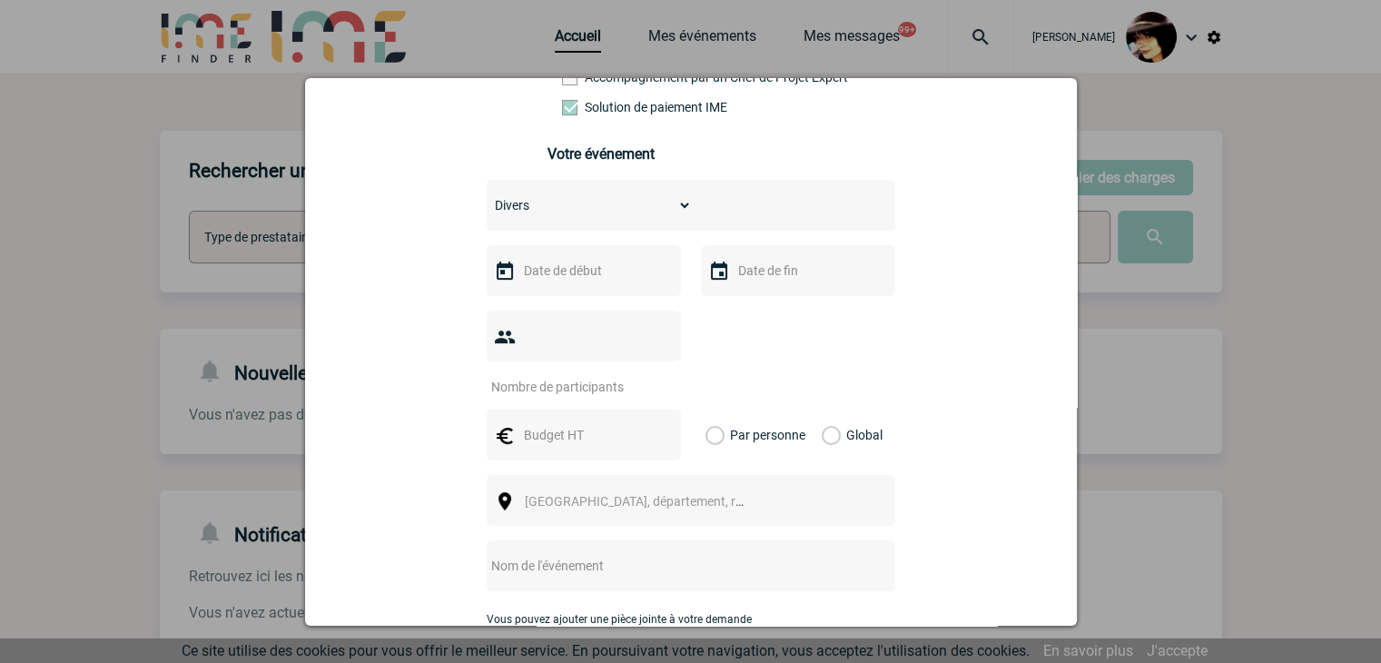
click at [570, 273] on input "text" at bounding box center [581, 271] width 125 height 24
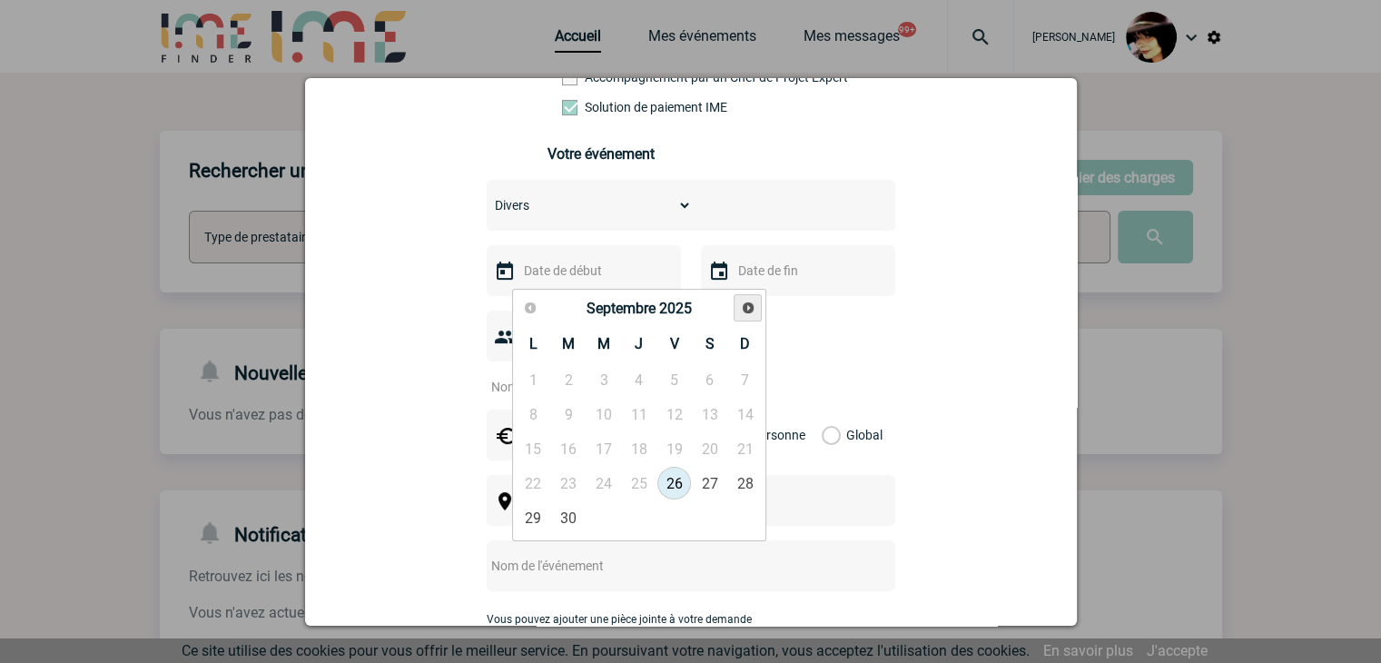
click at [745, 310] on span "Suivant" at bounding box center [748, 308] width 15 height 15
click at [605, 476] on link "22" at bounding box center [604, 483] width 34 height 33
type input "22-10-2025"
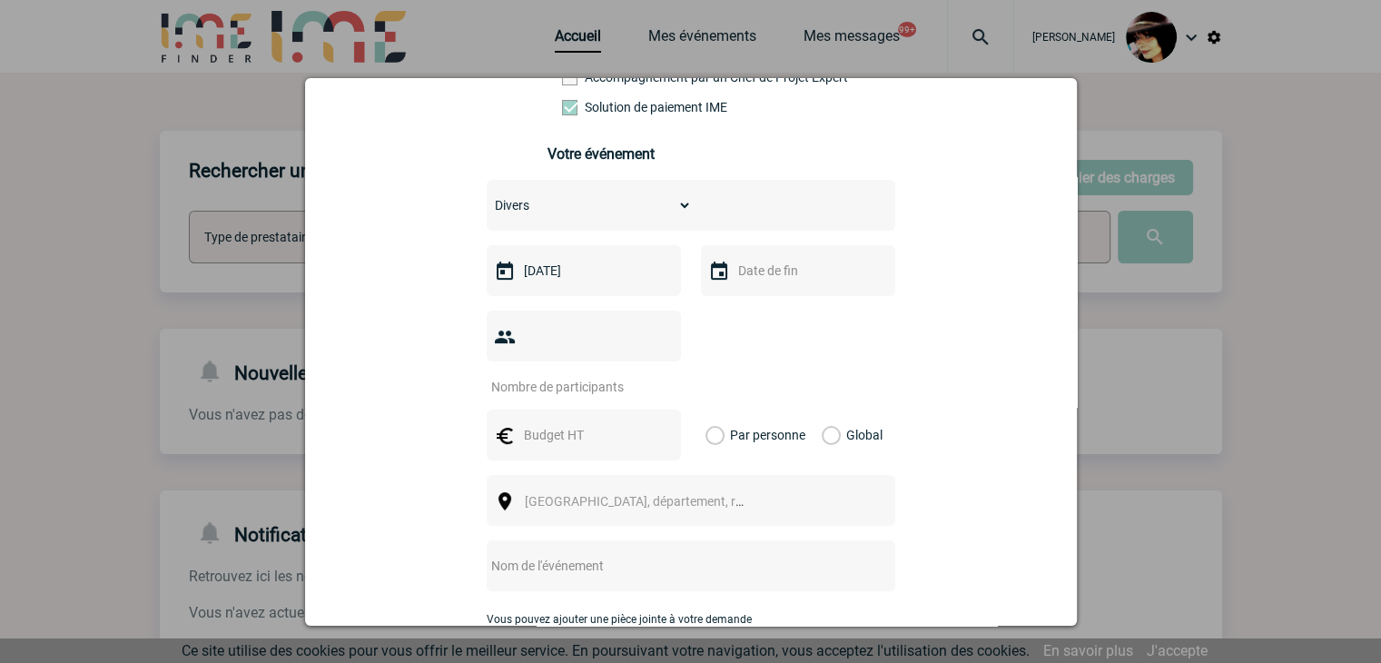
drag, startPoint x: 546, startPoint y: 342, endPoint x: 564, endPoint y: 302, distance: 43.9
click at [546, 375] on input "number" at bounding box center [572, 387] width 171 height 24
type input "1"
drag, startPoint x: 577, startPoint y: 408, endPoint x: 618, endPoint y: 320, distance: 96.3
click at [577, 423] on input "text" at bounding box center [581, 435] width 125 height 24
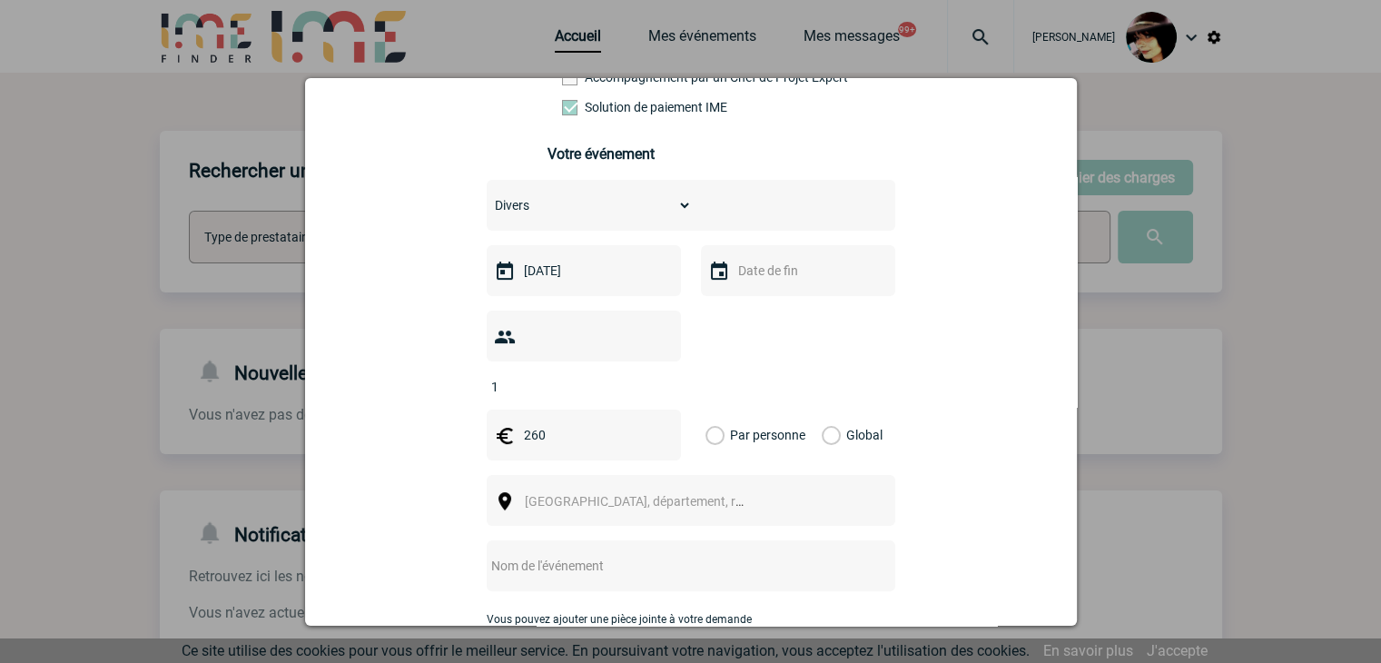
type input "260"
click at [822, 410] on label "Global" at bounding box center [828, 434] width 12 height 51
click at [0, 0] on input "Global" at bounding box center [0, 0] width 0 height 0
click at [586, 494] on span "Ville, département, région..." at bounding box center [651, 501] width 252 height 15
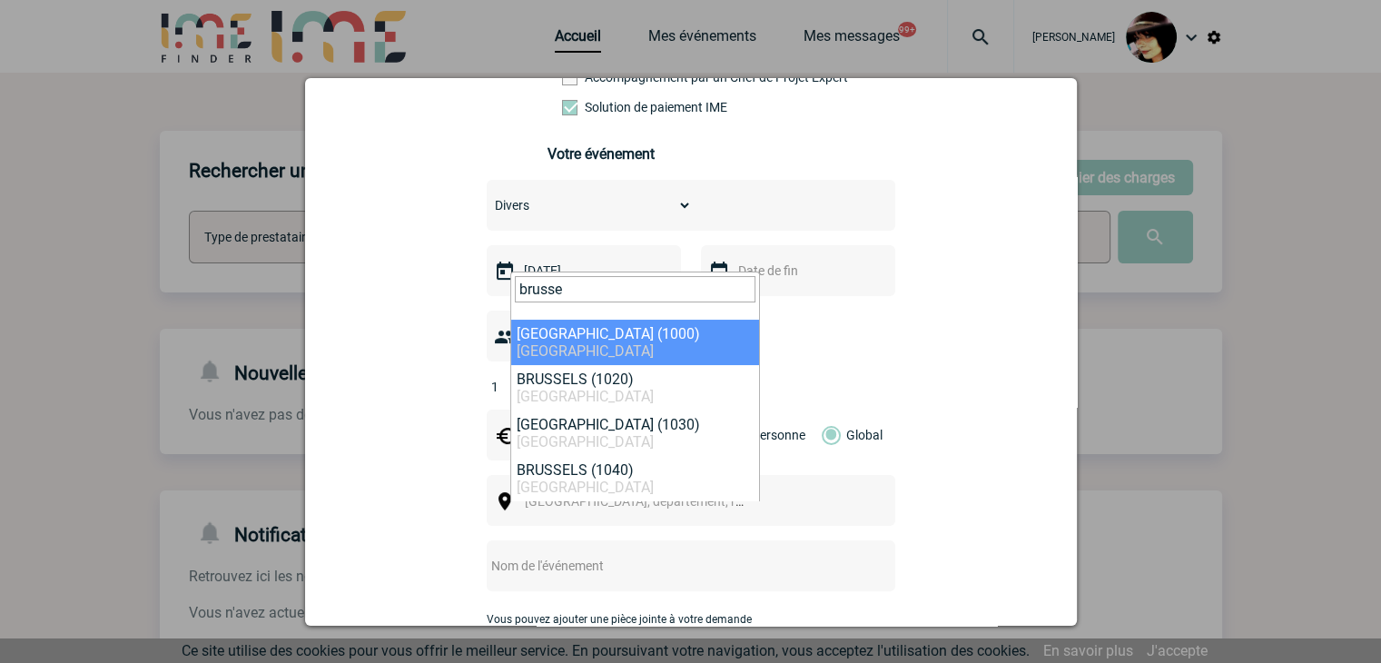
type input "brusse"
select select "308152"
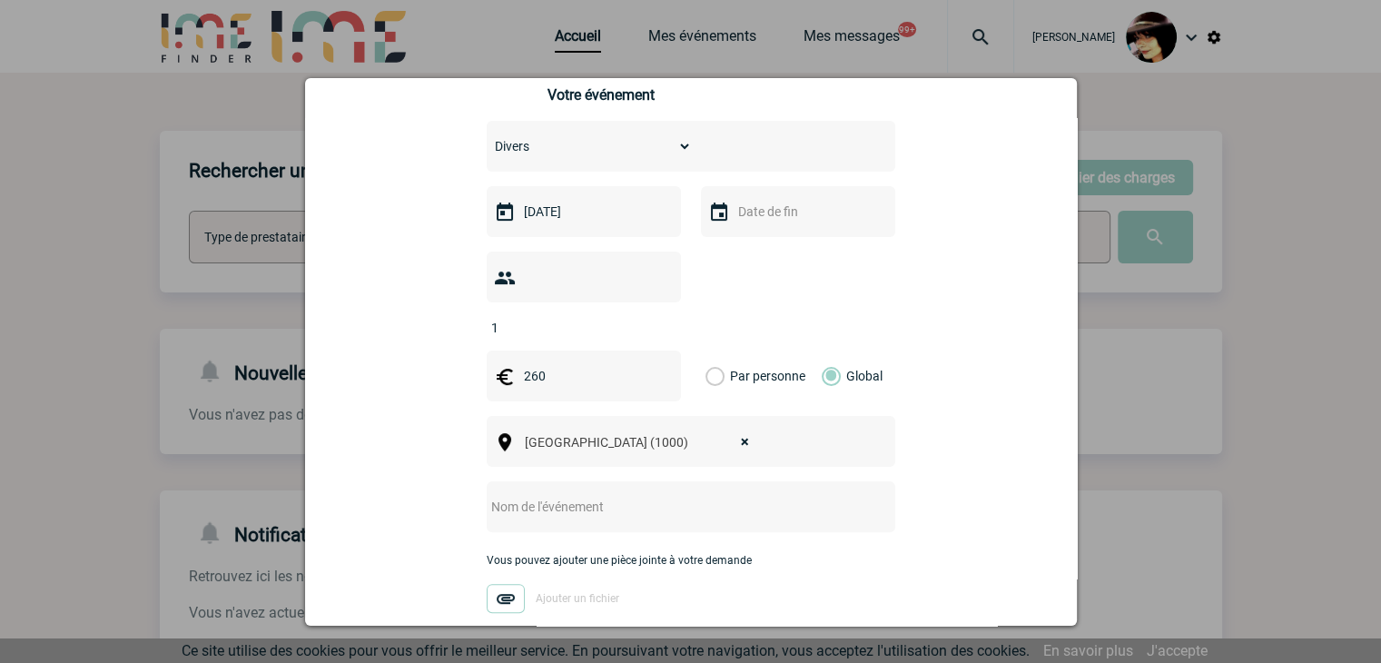
scroll to position [454, 0]
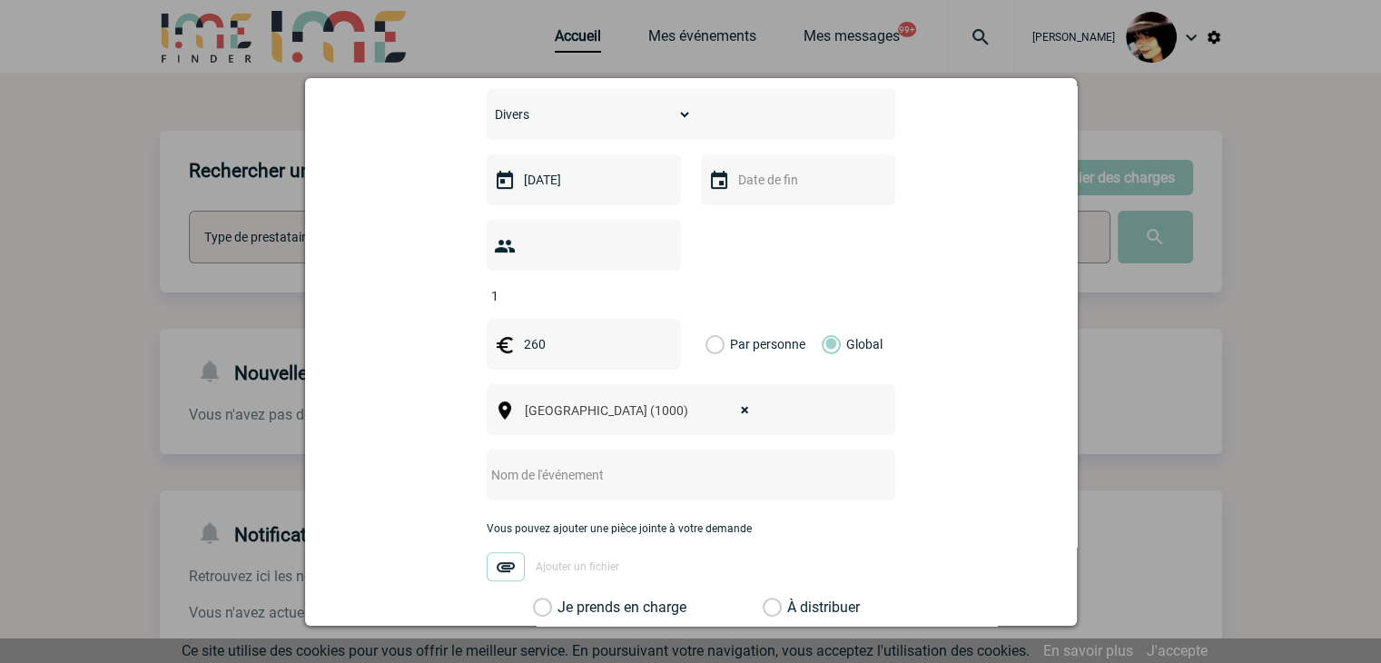
click at [532, 463] on input "text" at bounding box center [667, 475] width 360 height 24
click at [628, 463] on input "text" at bounding box center [667, 475] width 360 height 24
click at [665, 463] on input "CENTRALISATION -" at bounding box center [667, 475] width 360 height 24
paste input "Facture Centexbel"
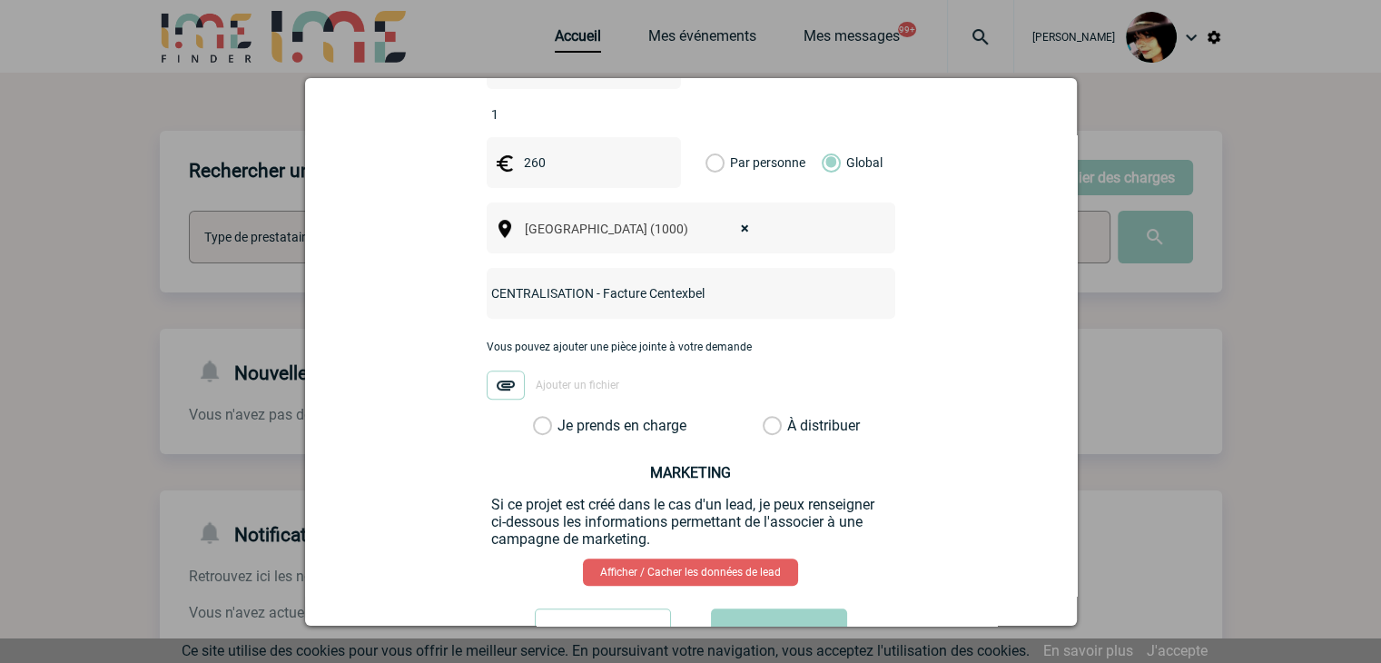
type input "CENTRALISATION - Facture Centexbel"
click at [765, 417] on label "À distribuer" at bounding box center [772, 426] width 19 height 18
click at [0, 0] on input "À distribuer" at bounding box center [0, 0] width 0 height 0
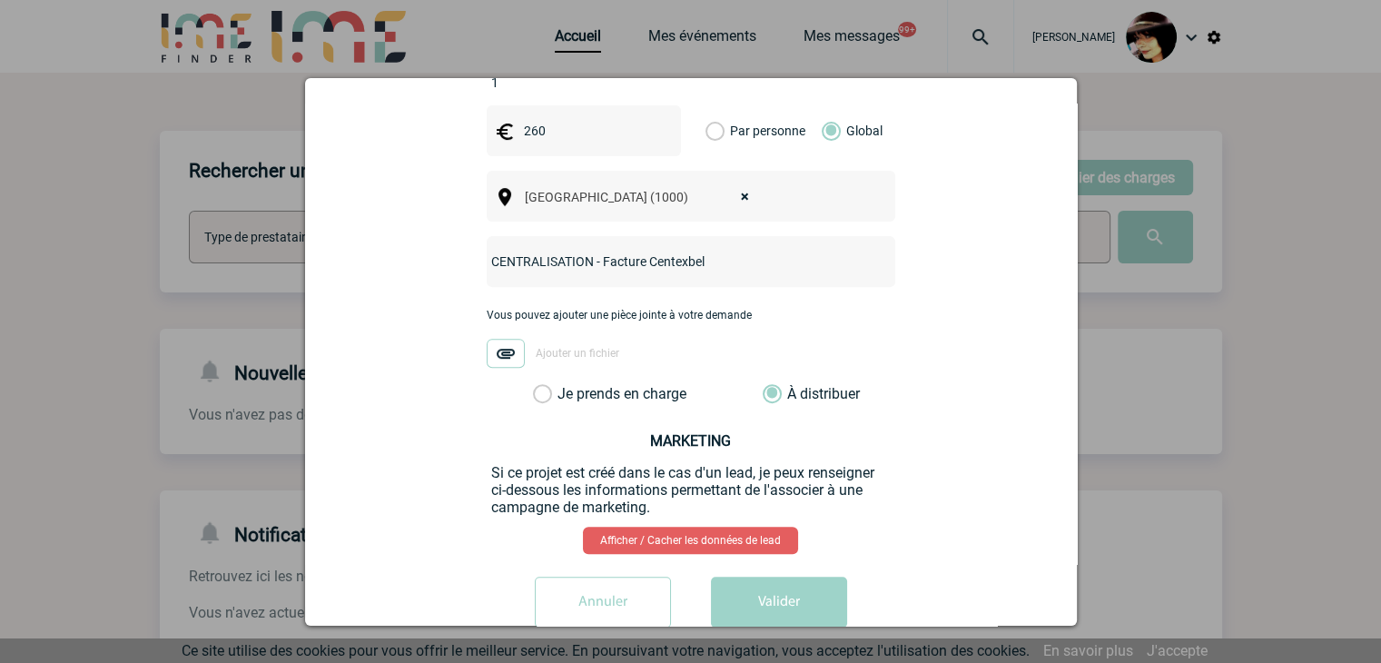
scroll to position [683, 0]
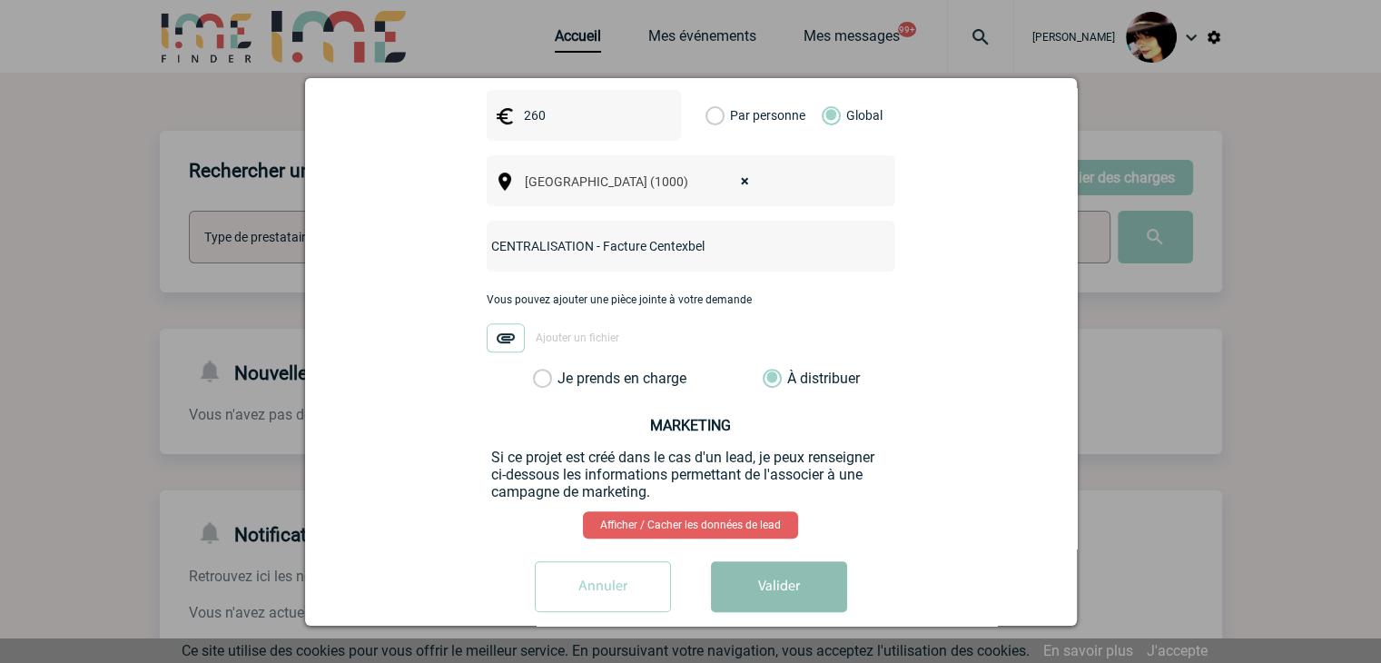
click at [763, 561] on button "Valider" at bounding box center [779, 586] width 136 height 51
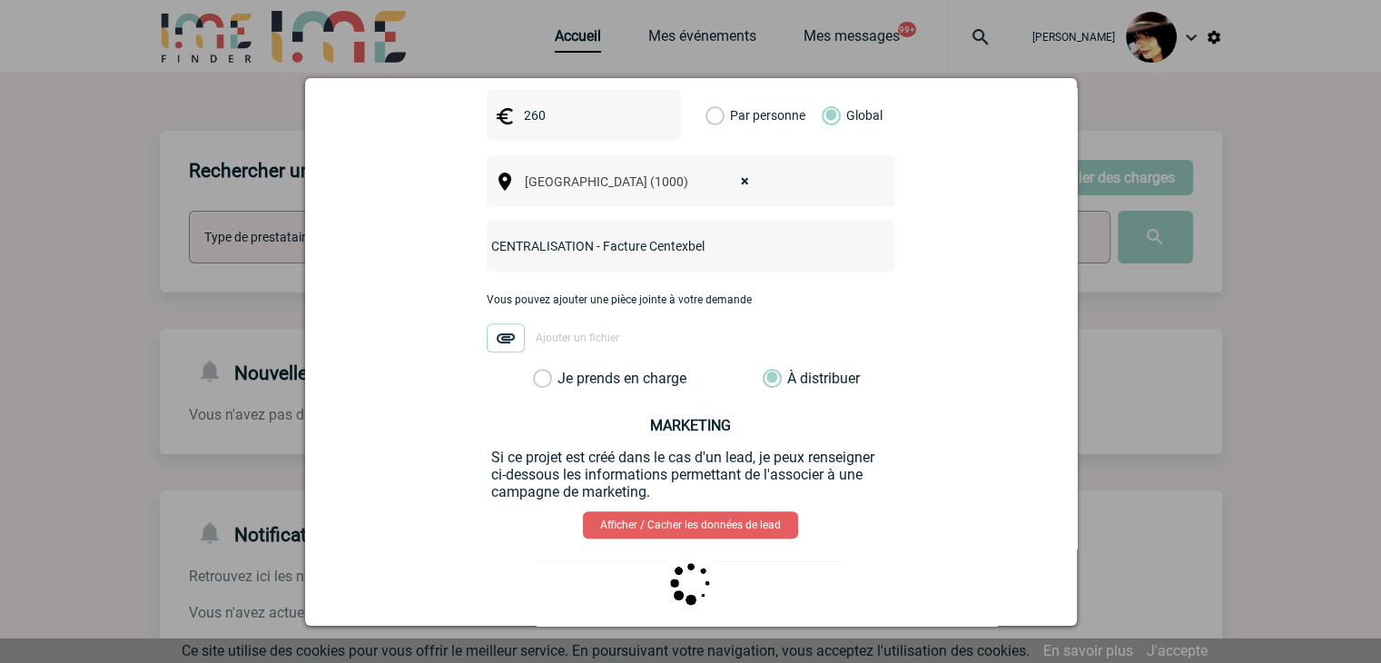
scroll to position [0, 0]
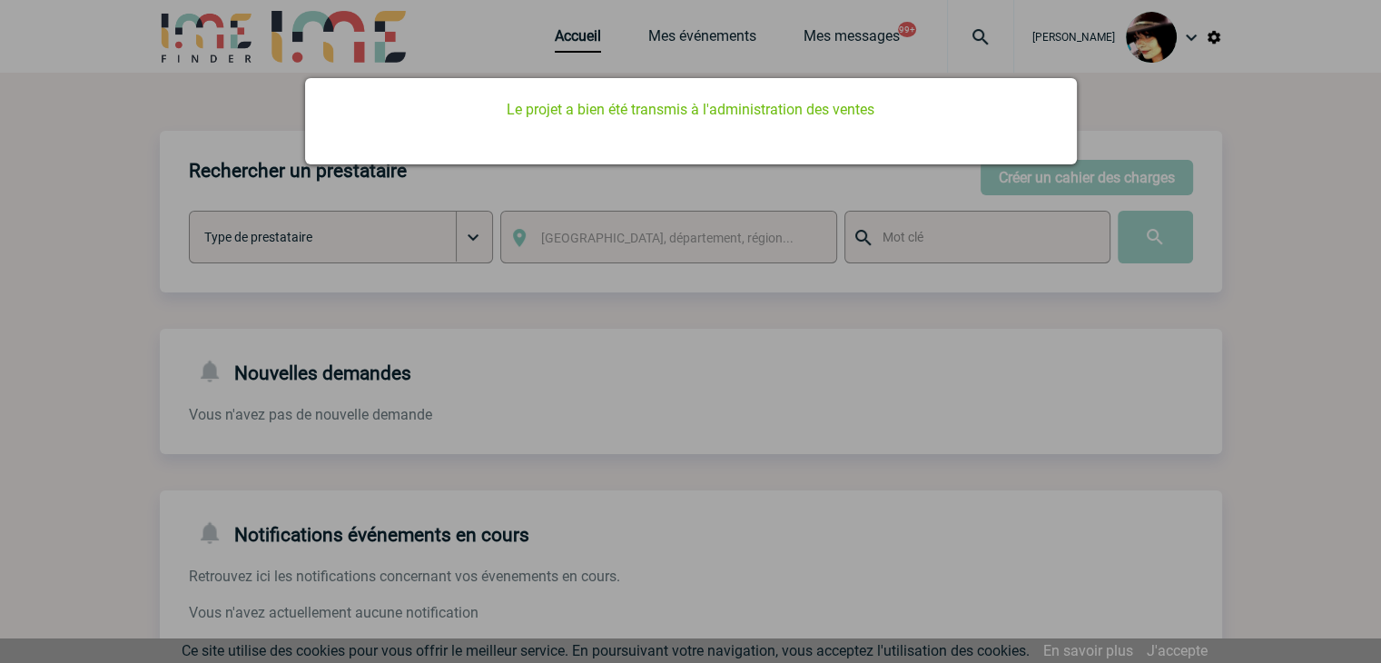
click at [785, 407] on div at bounding box center [690, 331] width 1381 height 663
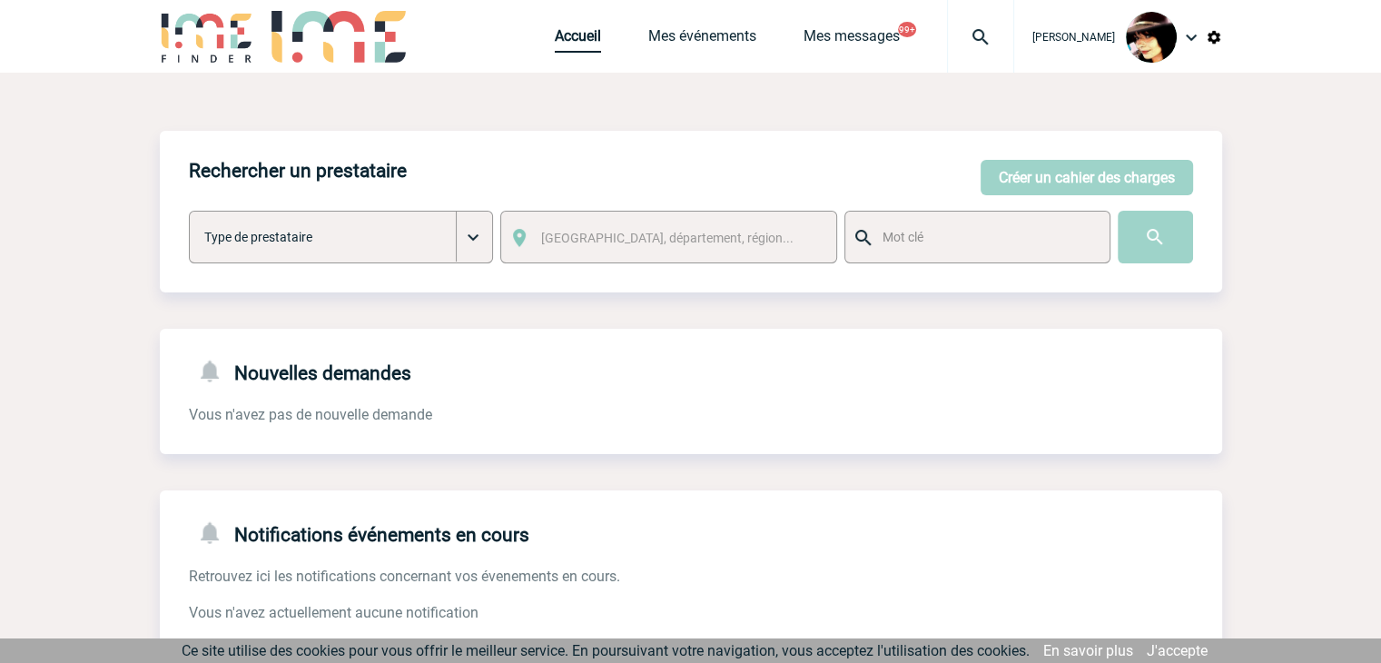
click at [555, 41] on link "Accueil" at bounding box center [578, 39] width 46 height 25
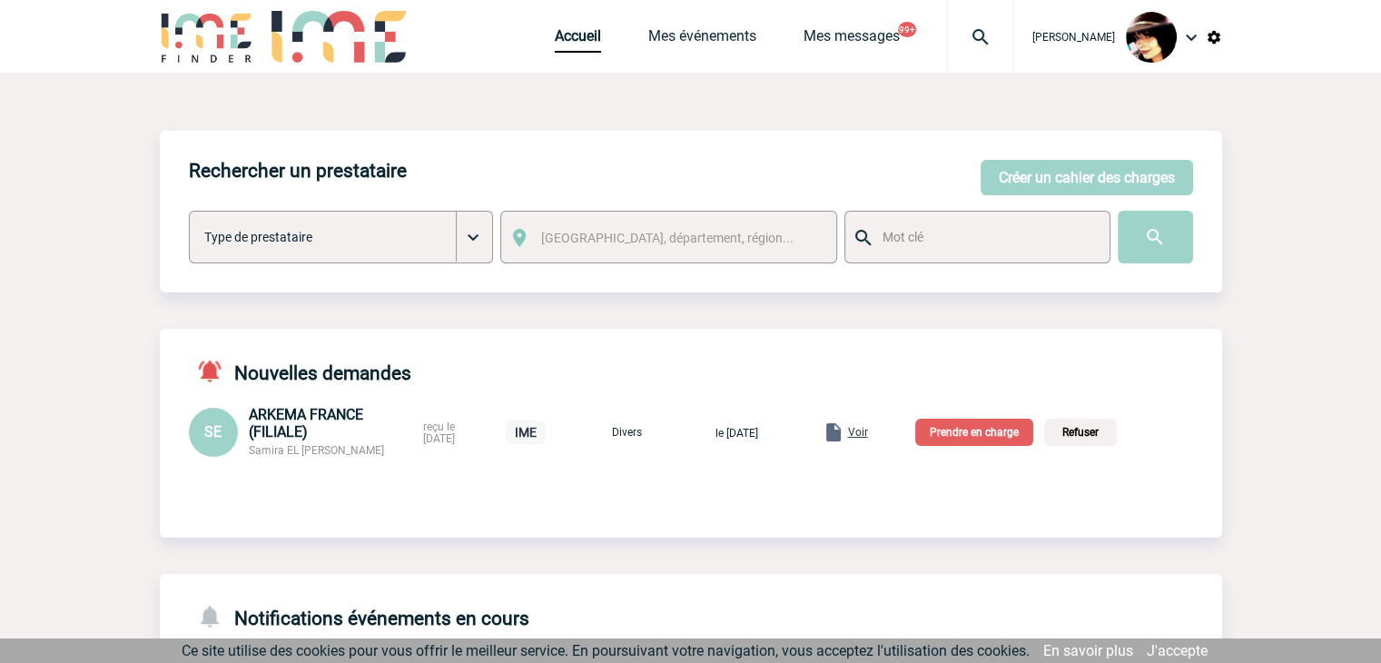
click at [966, 439] on p "Prendre en charge" at bounding box center [974, 432] width 118 height 27
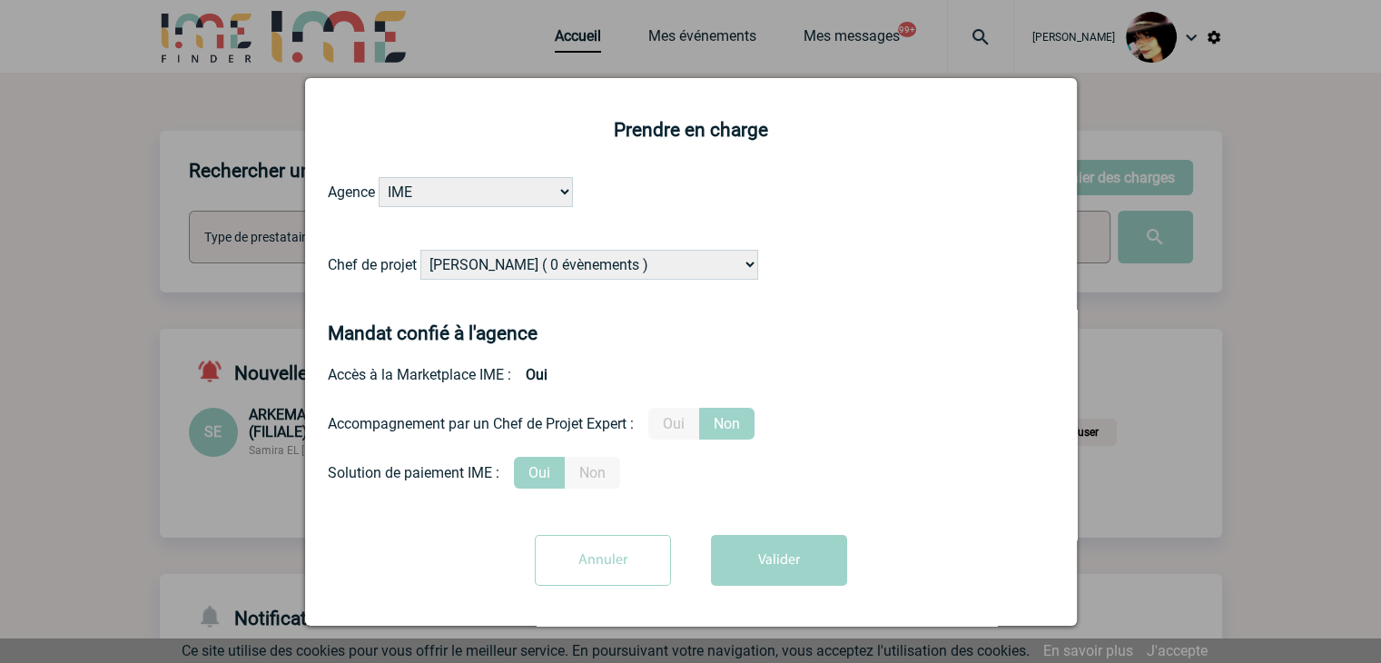
click at [508, 259] on select "[PERSON_NAME] ( 0 évènements ) [PERSON_NAME] ( 182 évènements ) [PERSON_NAME] (…" at bounding box center [589, 265] width 338 height 30
select select "132114"
click at [420, 251] on select "Alizée VERLAGUET ( 0 évènements ) Anne-Françoise BONHOMME ( 182 évènements ) An…" at bounding box center [589, 265] width 338 height 30
click at [719, 571] on button "Valider" at bounding box center [779, 560] width 136 height 51
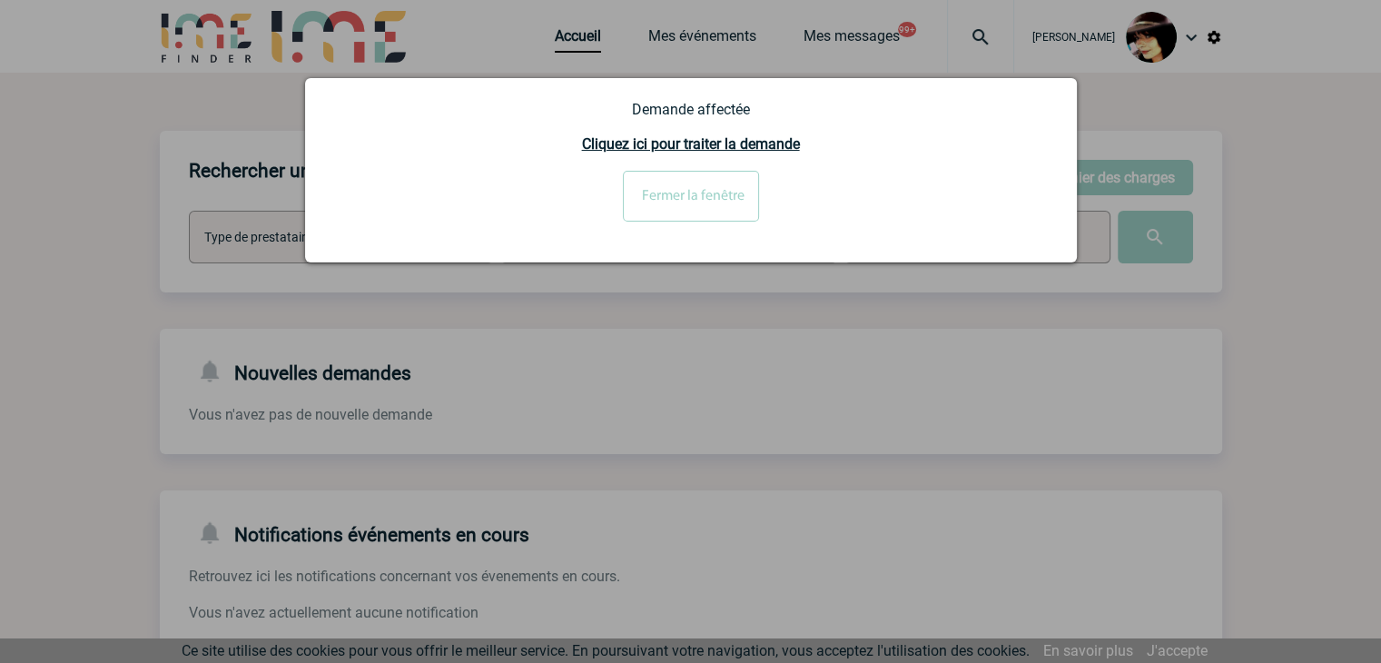
click at [712, 201] on input "Fermer la fenêtre" at bounding box center [691, 196] width 136 height 51
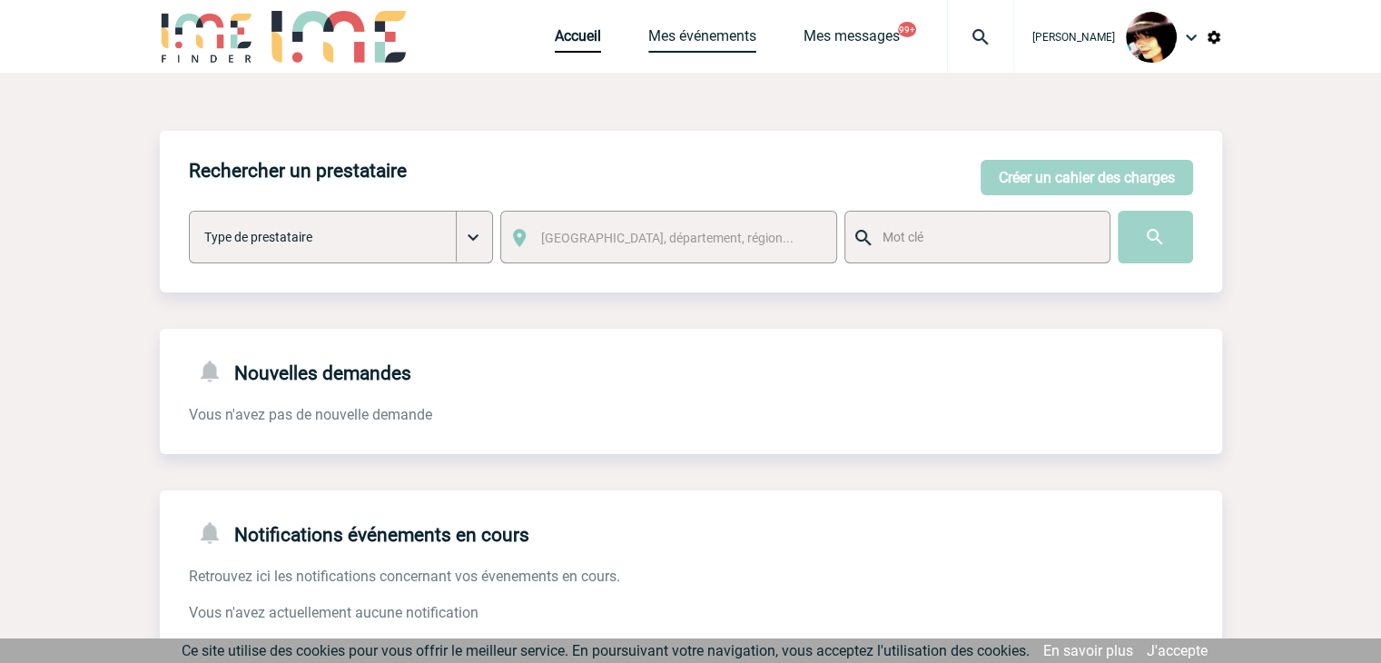
click at [690, 41] on link "Mes événements" at bounding box center [702, 39] width 108 height 25
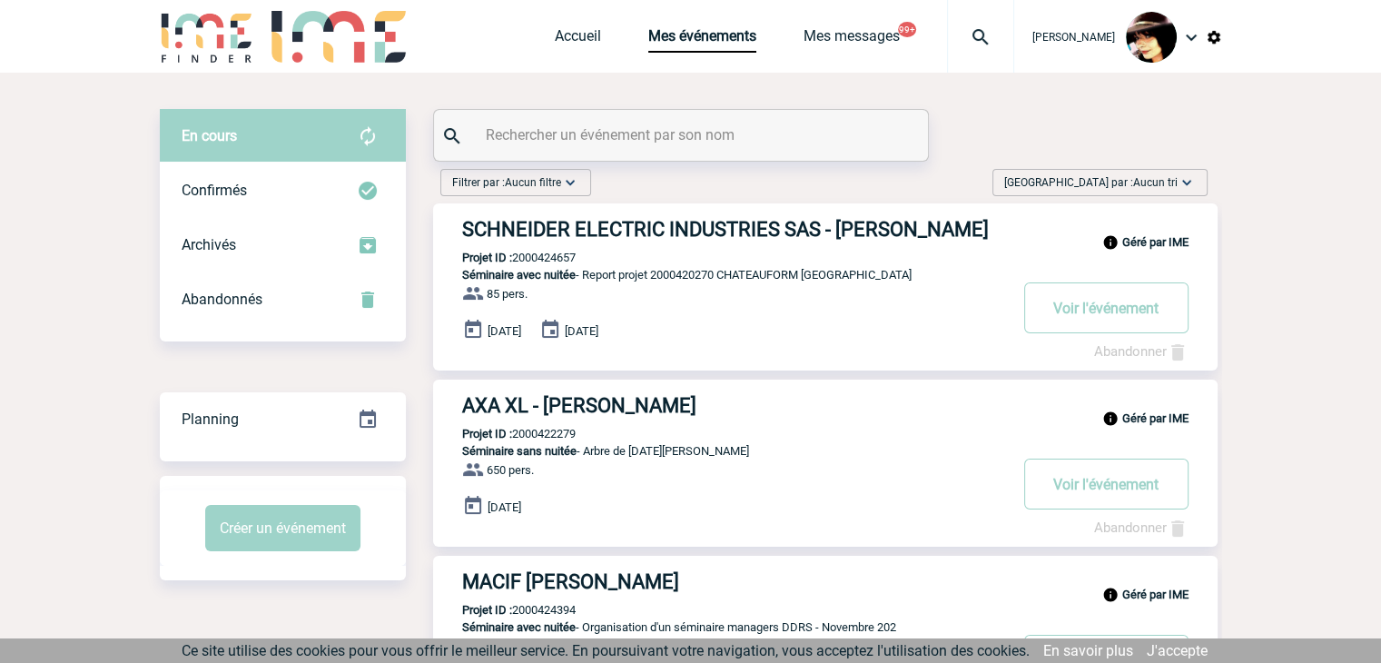
click at [633, 138] on input "text" at bounding box center [683, 135] width 404 height 26
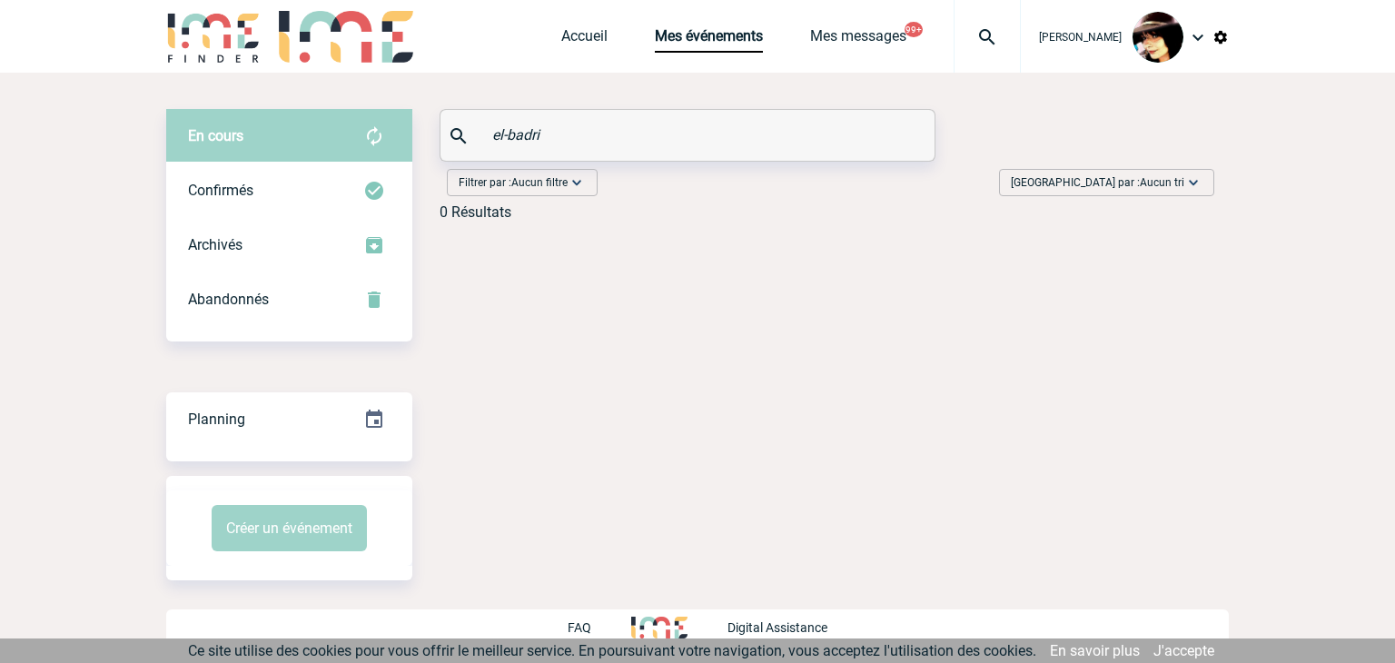
drag, startPoint x: 598, startPoint y: 128, endPoint x: 258, endPoint y: 139, distance: 340.6
click at [258, 139] on div "En cours En cours Confirmés Archivés Abandonnés En cours Confirmés Archivés Aba…" at bounding box center [697, 172] width 1062 height 126
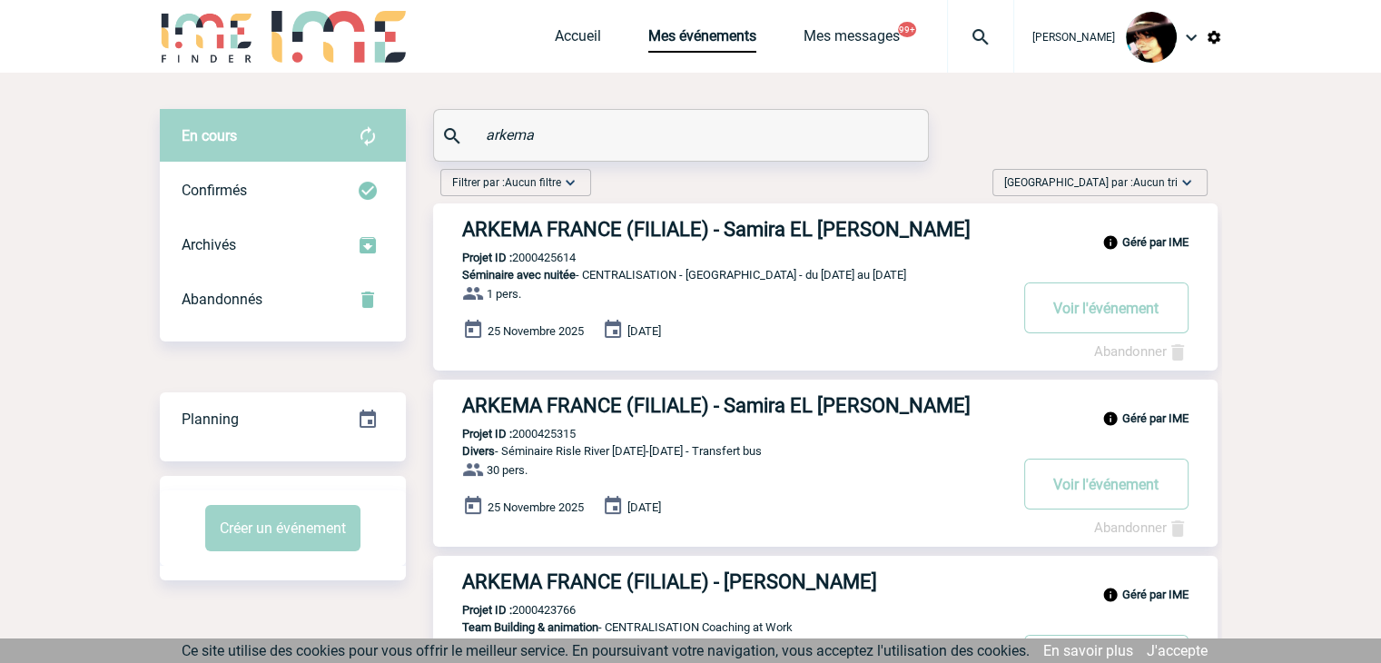
drag, startPoint x: 674, startPoint y: 135, endPoint x: 269, endPoint y: 132, distance: 404.9
paste input "Facture Centexbel"
type input "Facture Centexbel"
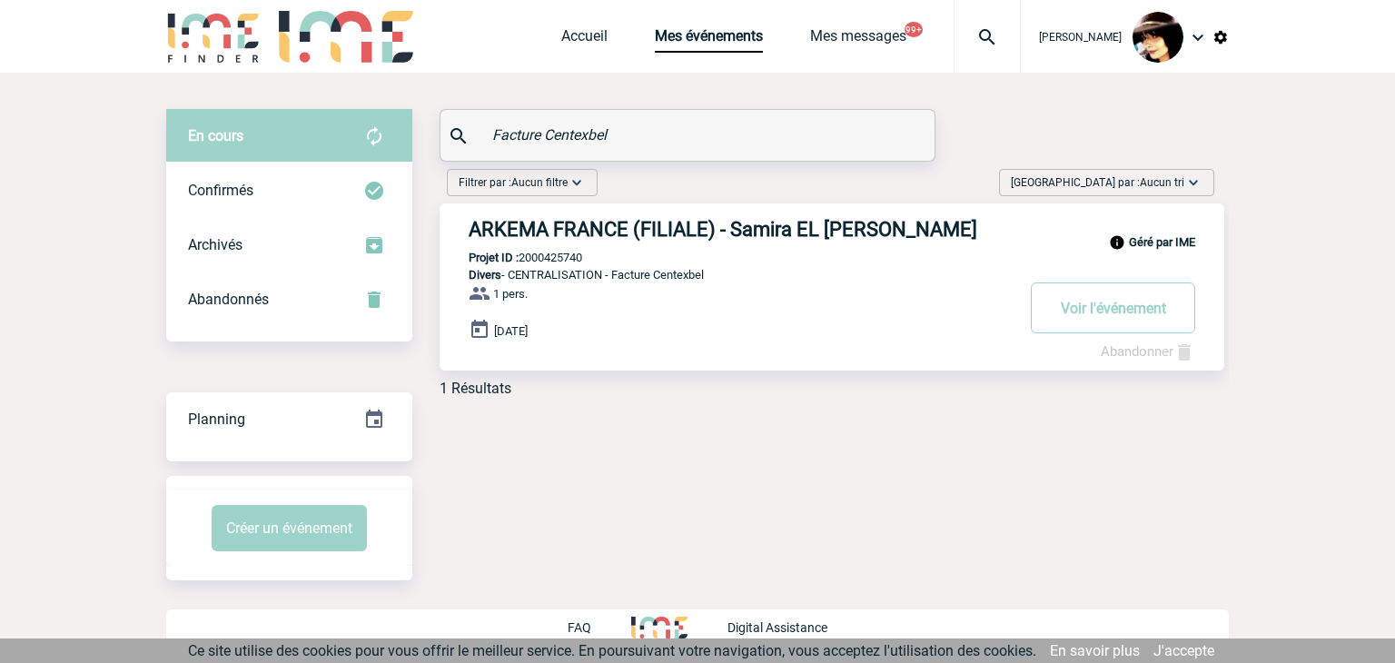
drag, startPoint x: 896, startPoint y: 554, endPoint x: 850, endPoint y: 542, distance: 47.8
click at [893, 554] on div "En cours En cours Confirmés Archivés Abandonnés En cours Confirmés Archivés Aba…" at bounding box center [697, 345] width 1062 height 544
click at [970, 41] on img at bounding box center [986, 37] width 65 height 22
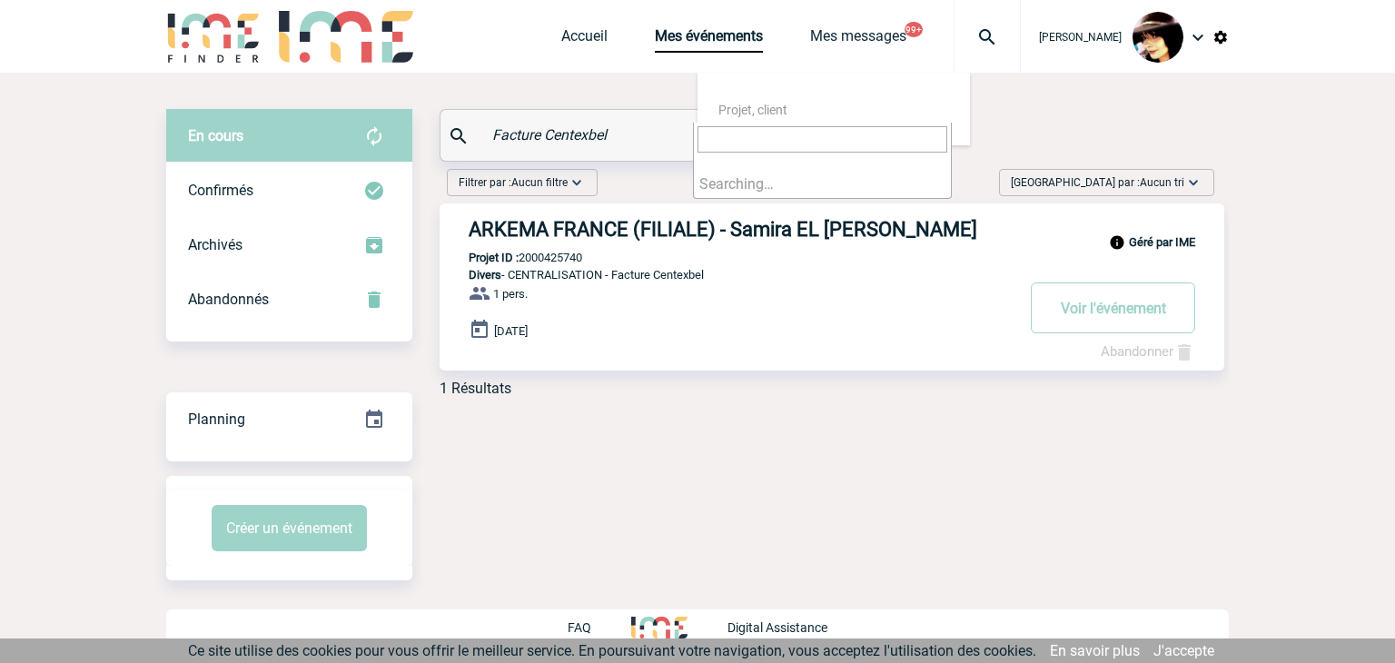
click at [819, 139] on input "search" at bounding box center [822, 139] width 250 height 26
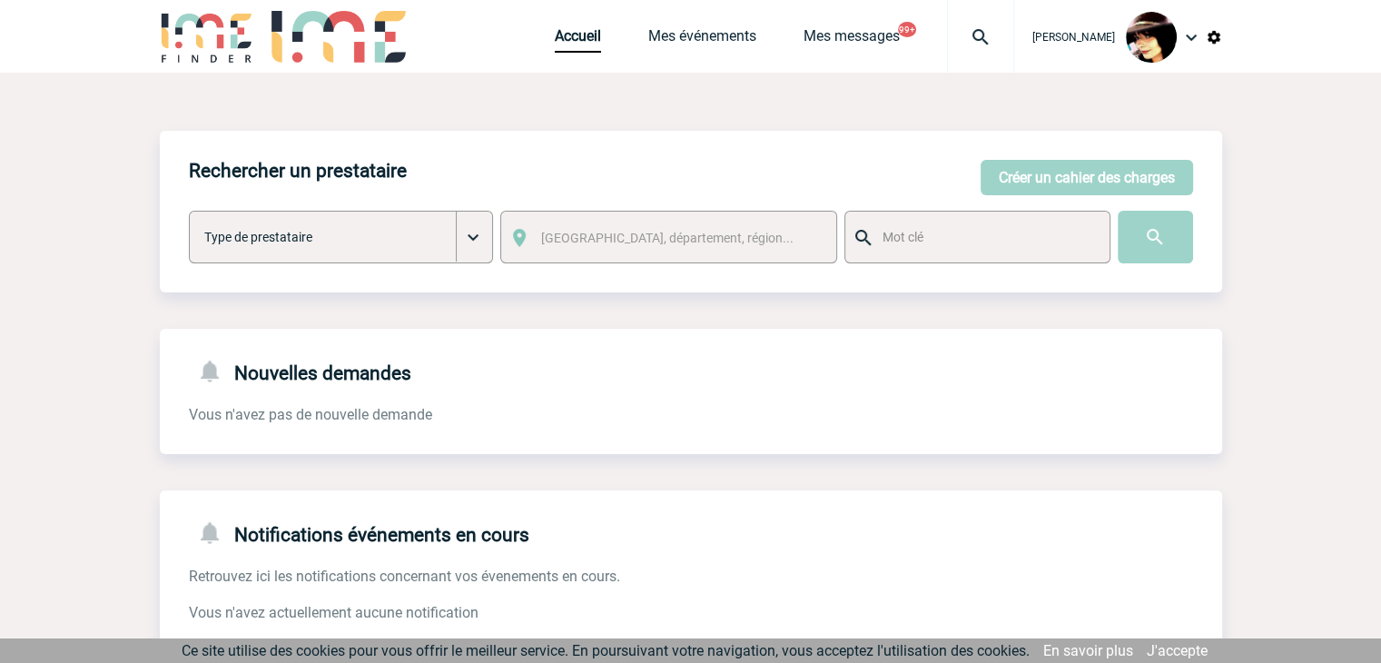
click at [961, 35] on img at bounding box center [980, 37] width 65 height 22
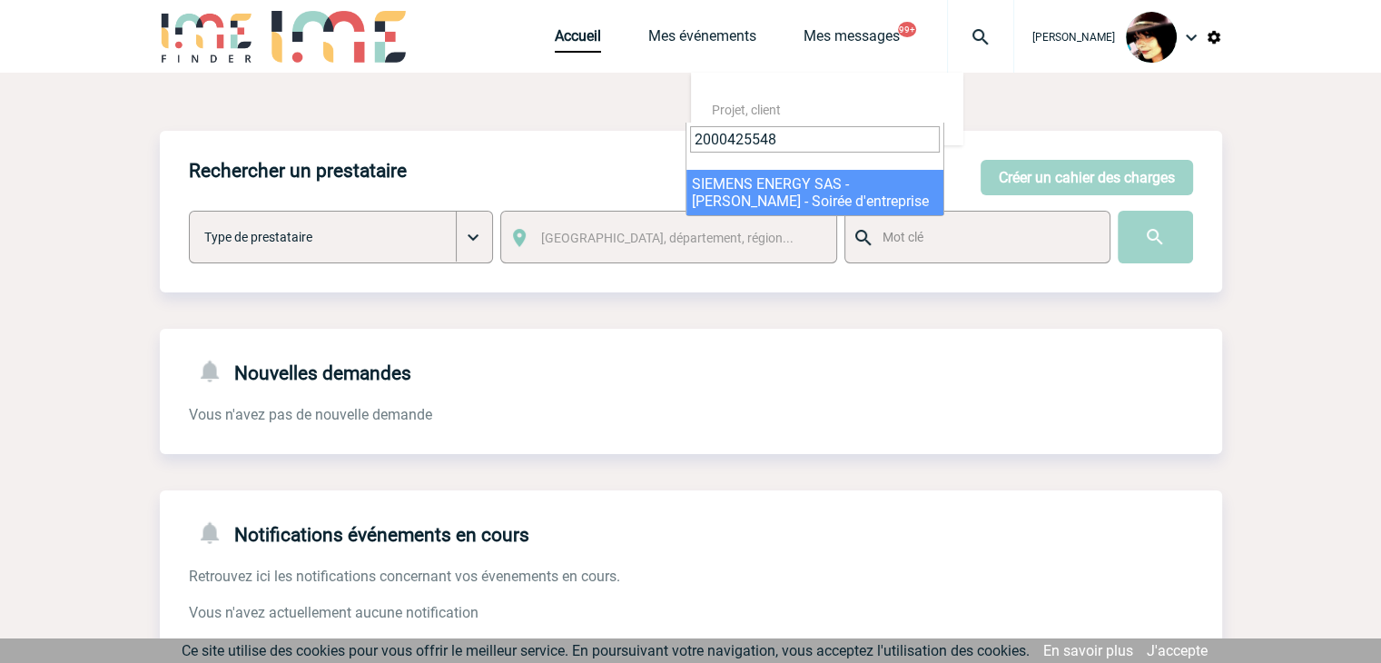
type input "2000425548"
select select "25049"
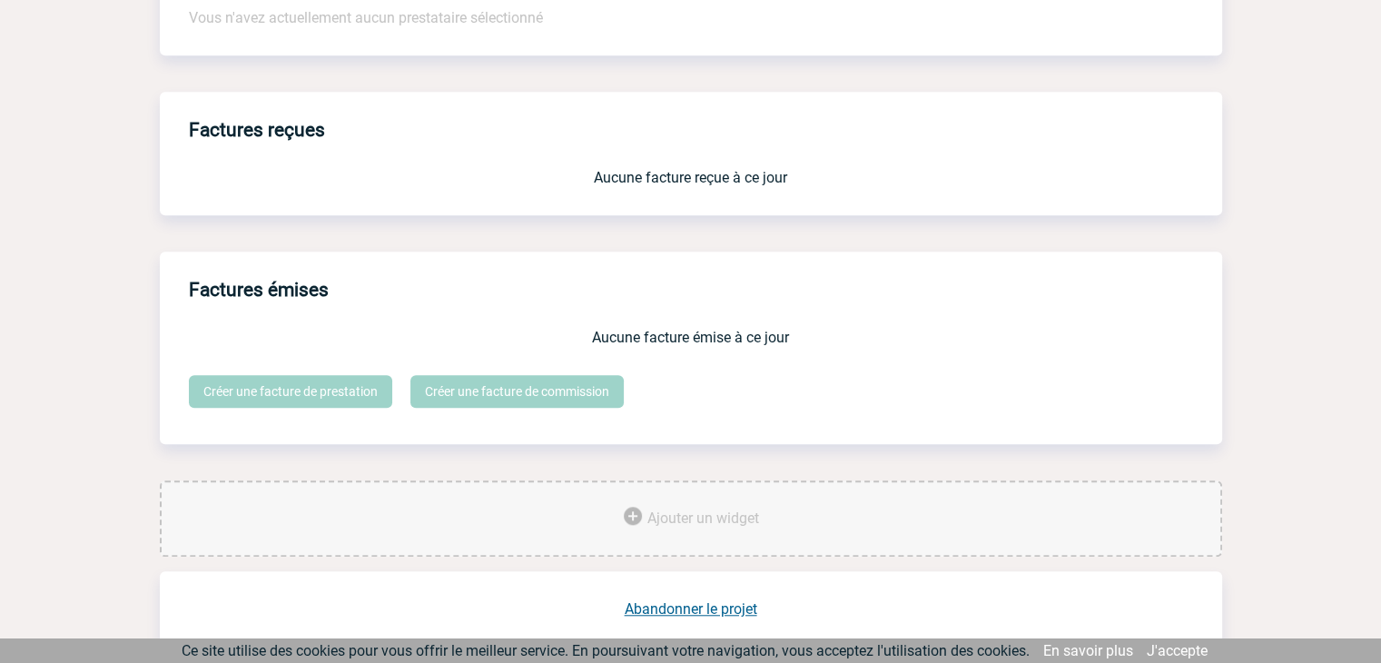
scroll to position [1501, 0]
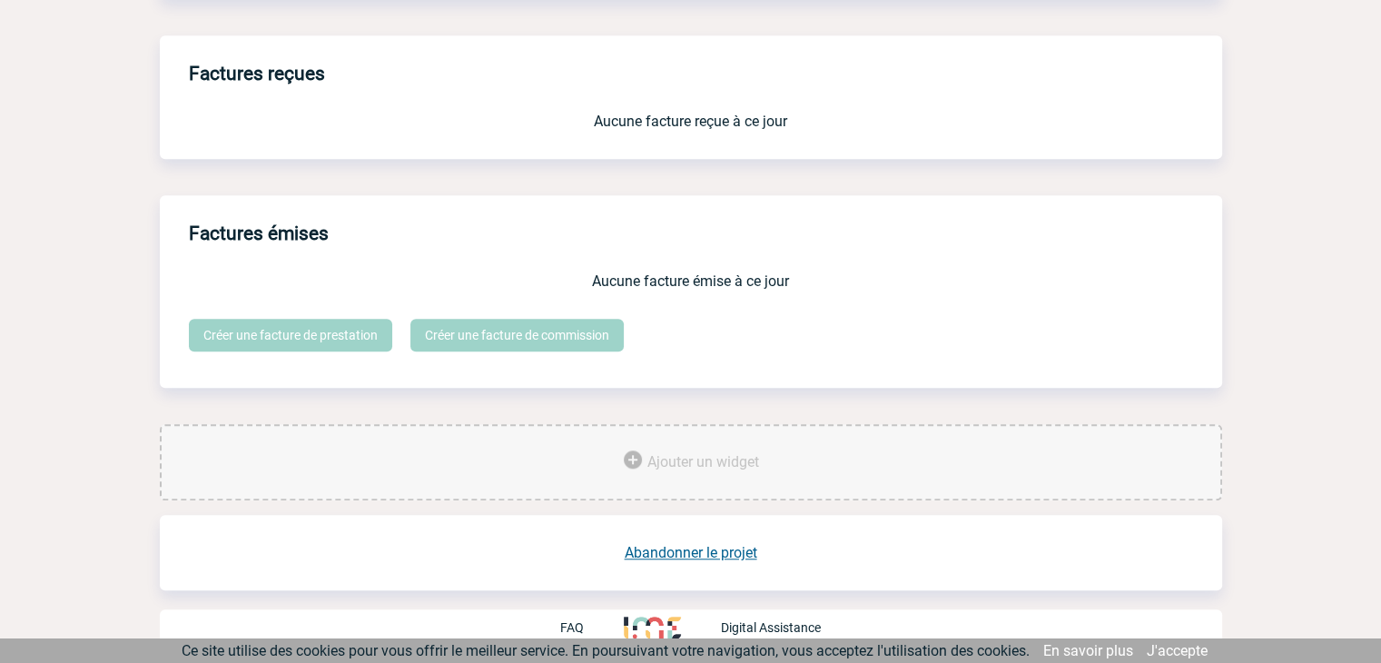
click at [702, 556] on link "Abandonner le projet" at bounding box center [691, 552] width 133 height 17
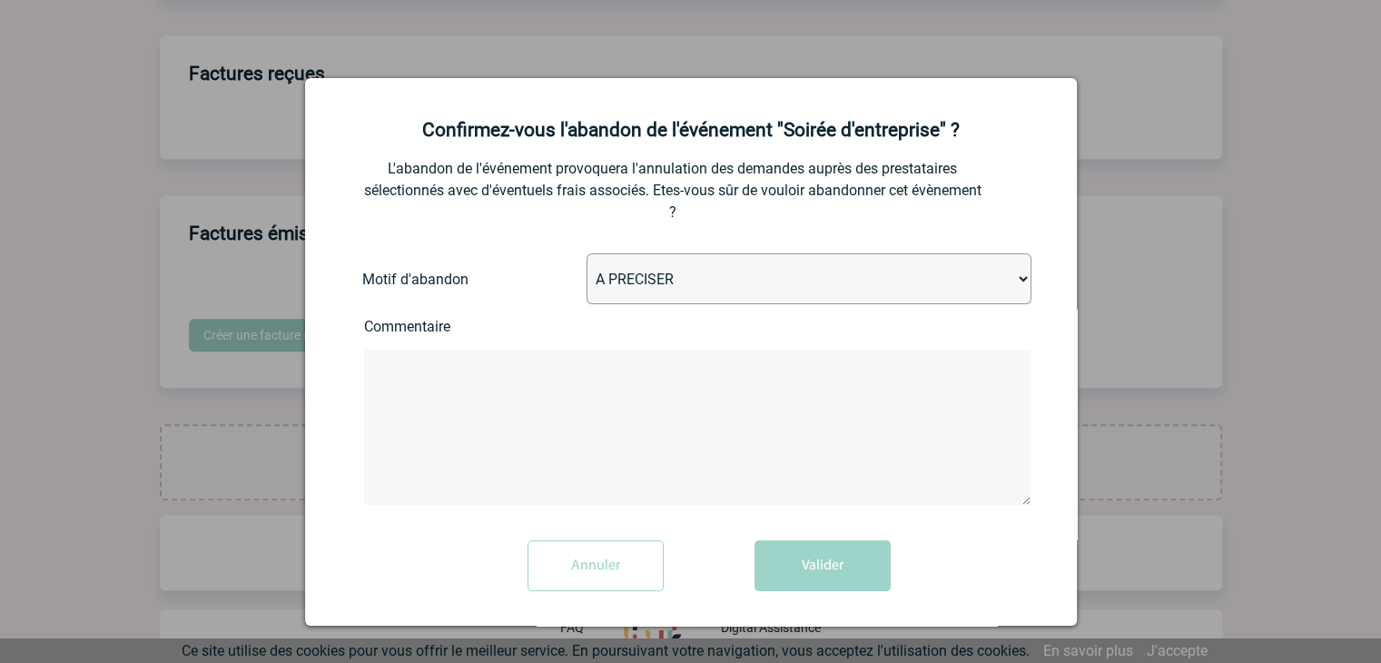
click at [724, 287] on select "A PRECISER Projet annulé Projet reporté Evénement organisé en interne A fait ap…" at bounding box center [809, 278] width 445 height 51
select select "ABANDON_PROJET_10"
click at [587, 255] on select "A PRECISER Projet annulé Projet reporté Evénement organisé en interne A fait ap…" at bounding box center [809, 278] width 445 height 51
click at [815, 567] on button "Valider" at bounding box center [822, 565] width 136 height 51
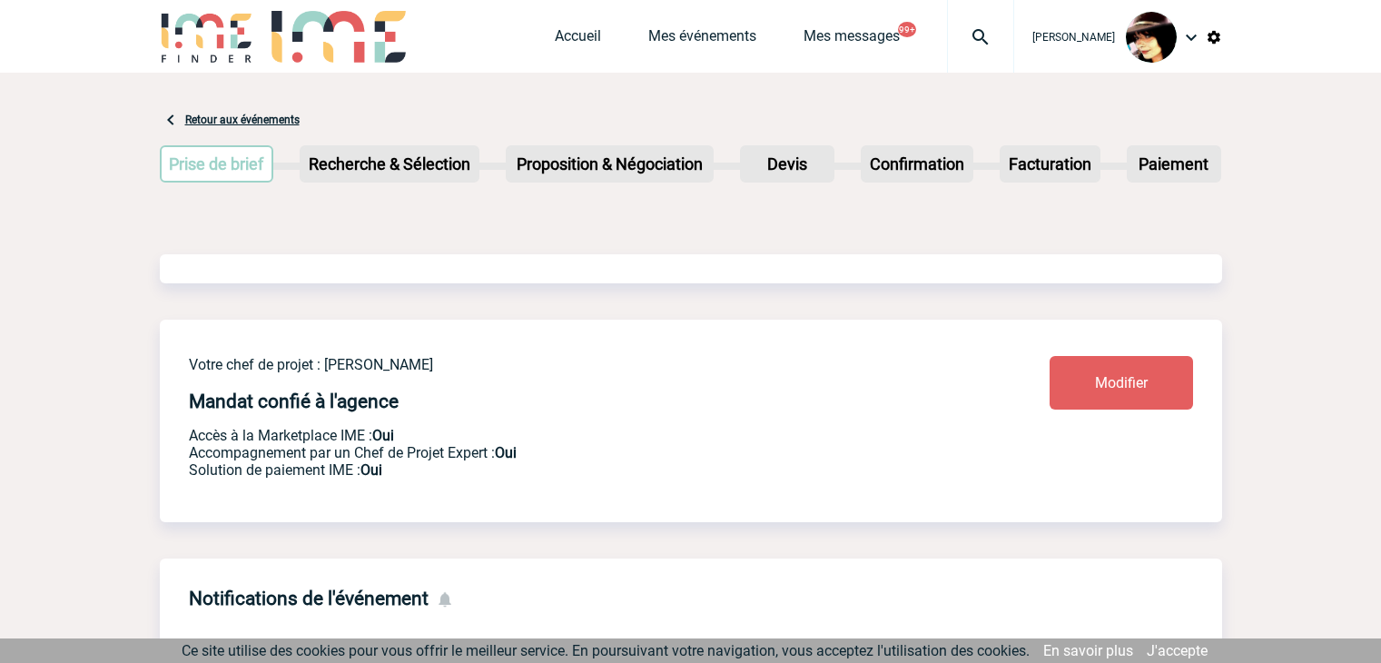
scroll to position [867, 0]
